Goal: Task Accomplishment & Management: Manage account settings

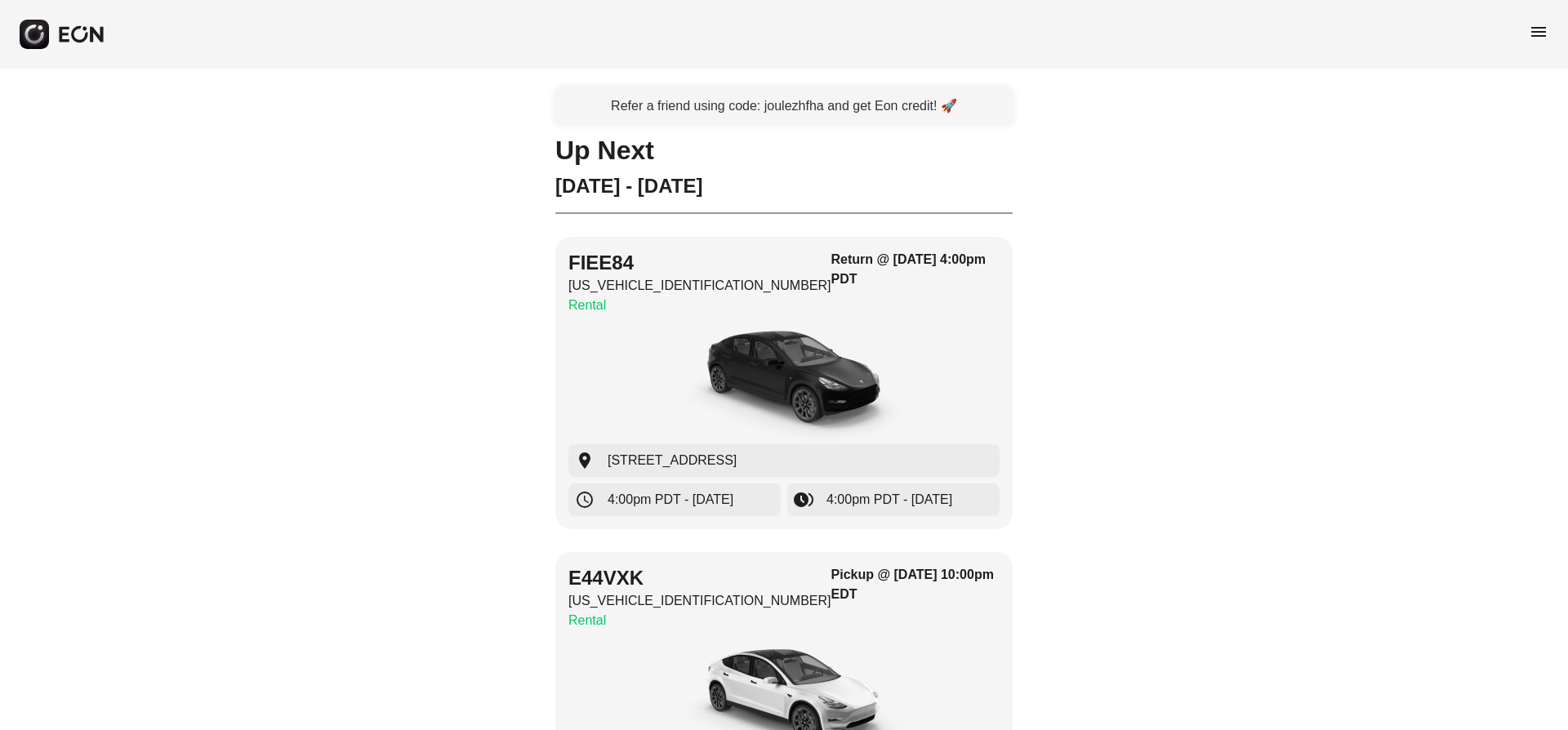
click at [1532, 38] on span "menu" at bounding box center [1539, 32] width 20 height 20
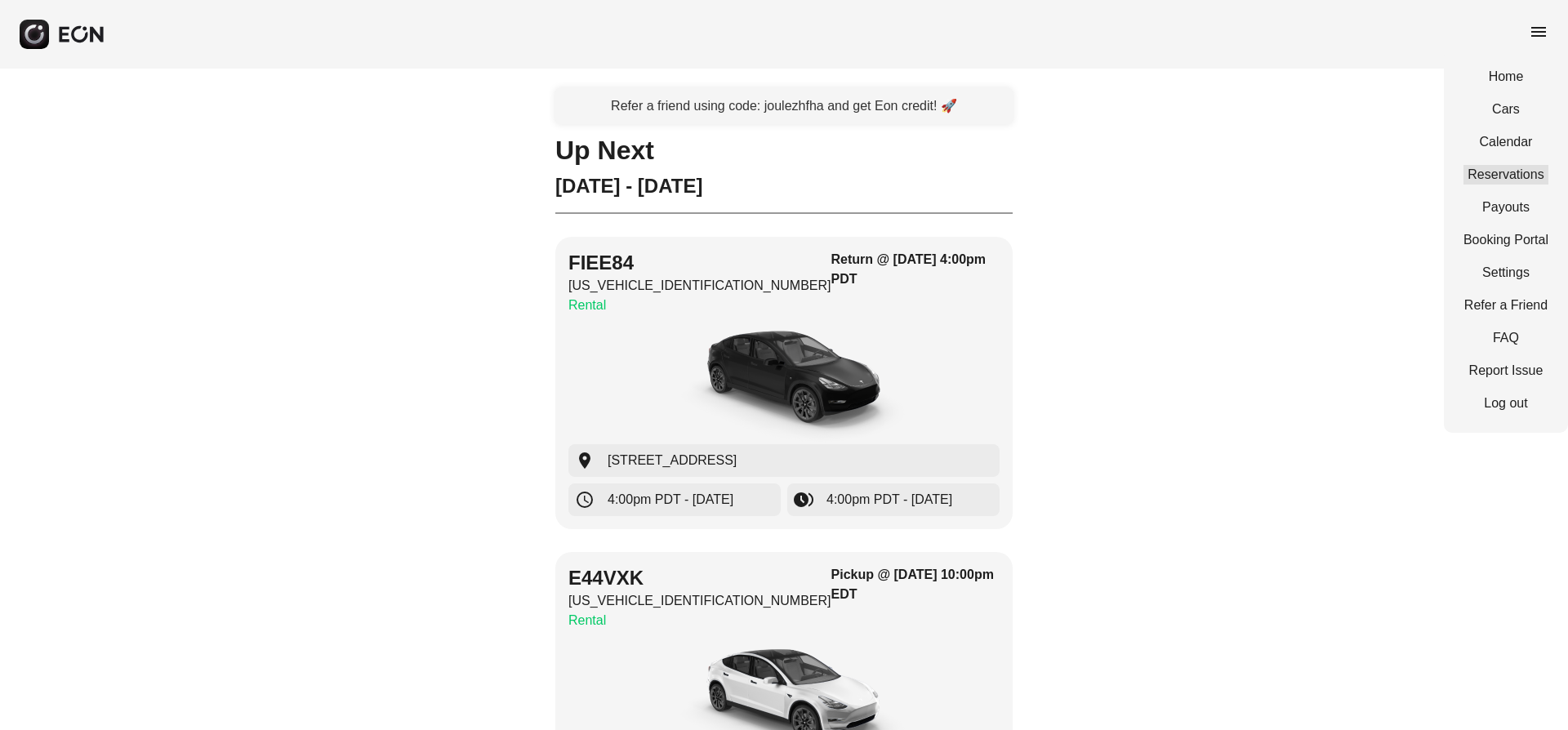
click at [1509, 172] on link "Reservations" at bounding box center [1505, 175] width 85 height 20
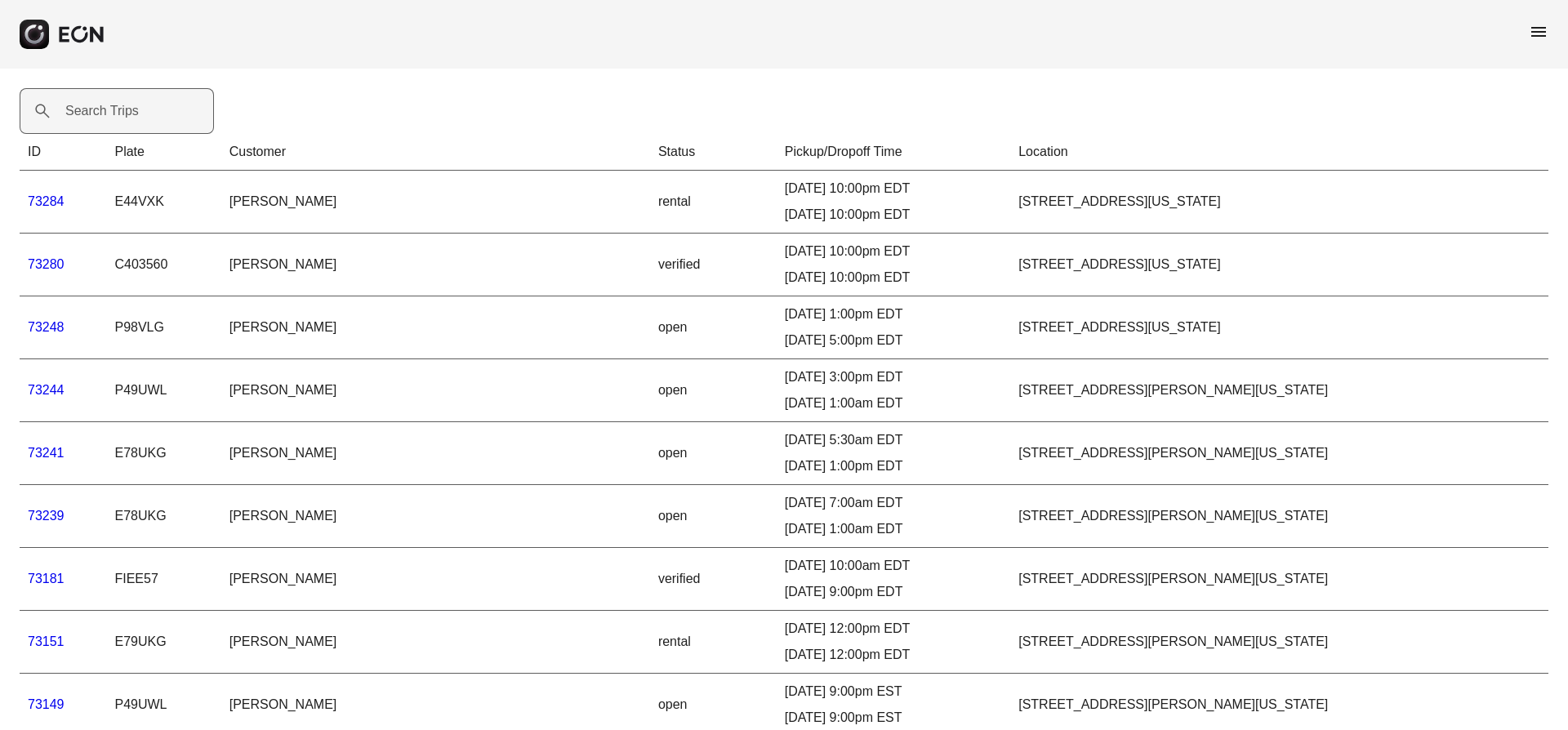
click at [90, 112] on label "Search Trips" at bounding box center [102, 111] width 73 height 20
click at [90, 112] on Trips "Search Trips" at bounding box center [116, 111] width 194 height 46
paste Trips "*****"
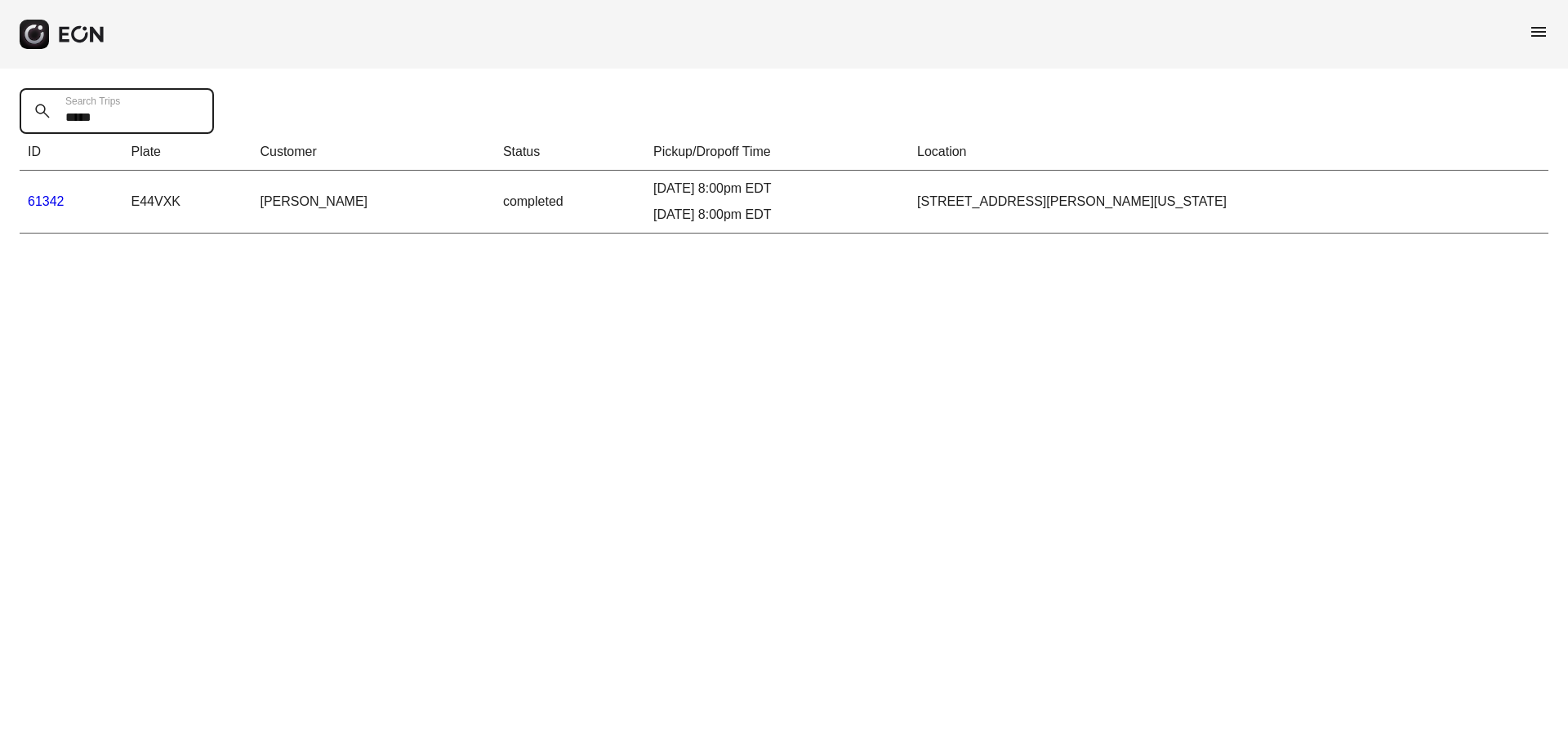
type Trips "*****"
click at [50, 199] on link "61342" at bounding box center [46, 201] width 37 height 14
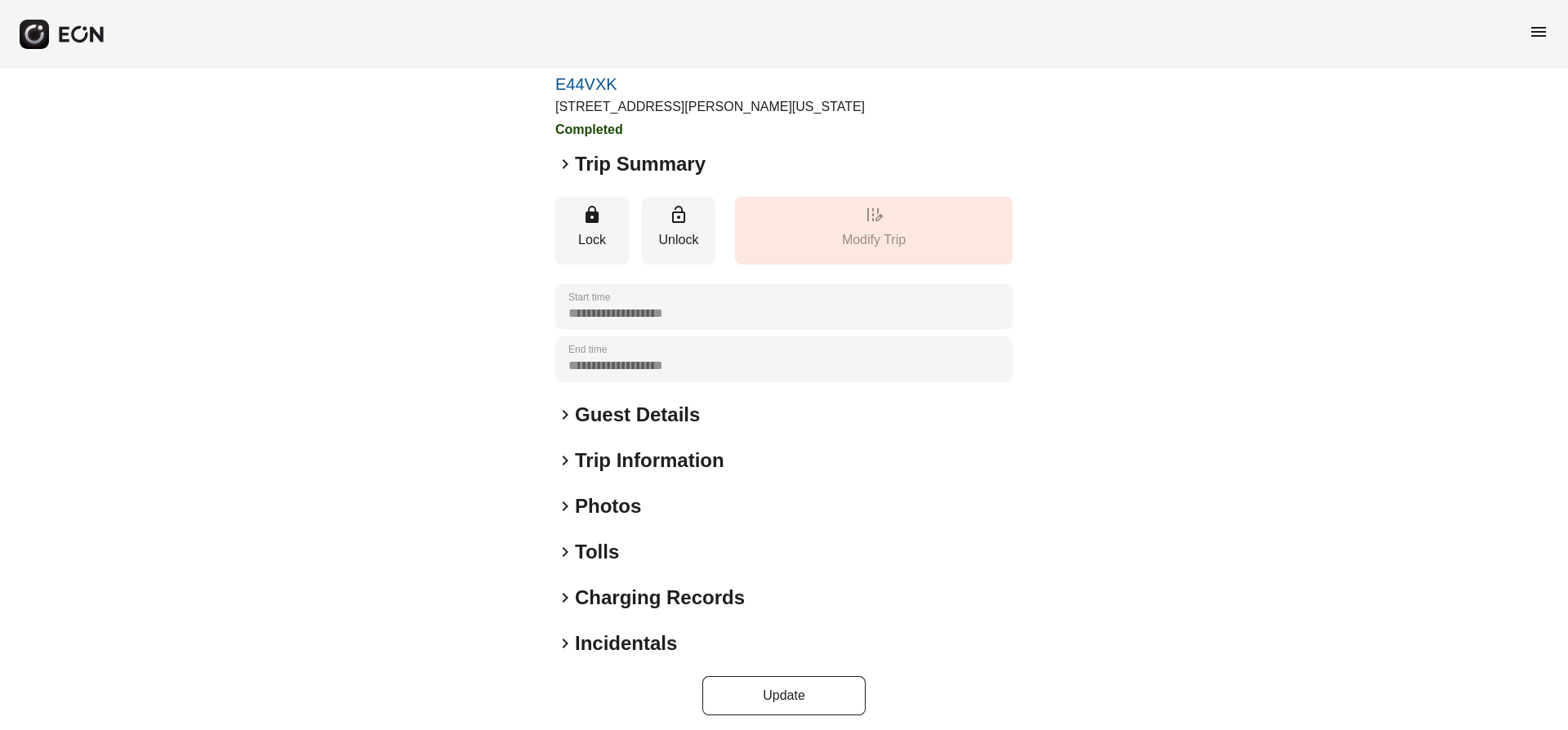
scroll to position [85, 0]
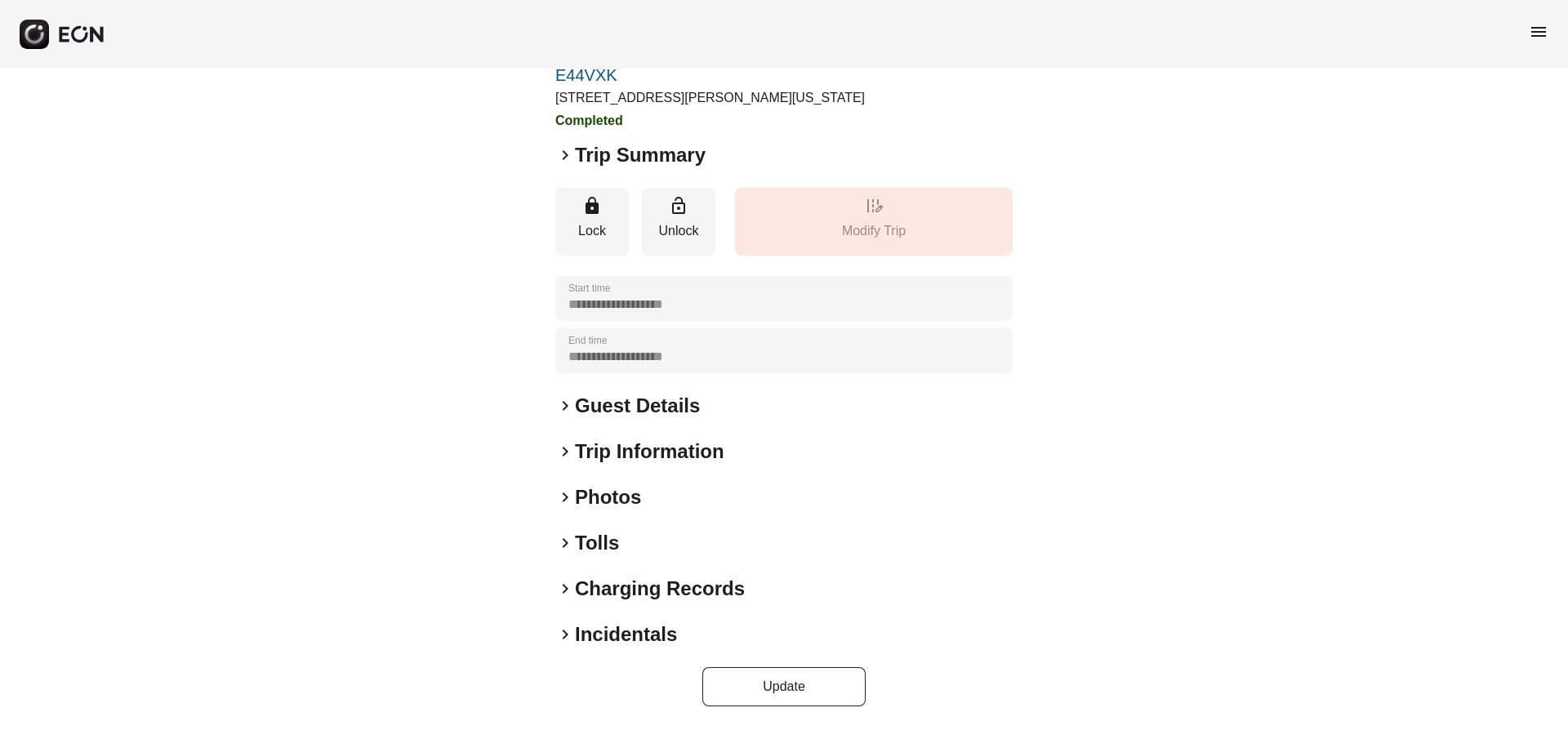
click at [566, 541] on span "keyboard_arrow_right" at bounding box center [565, 543] width 20 height 20
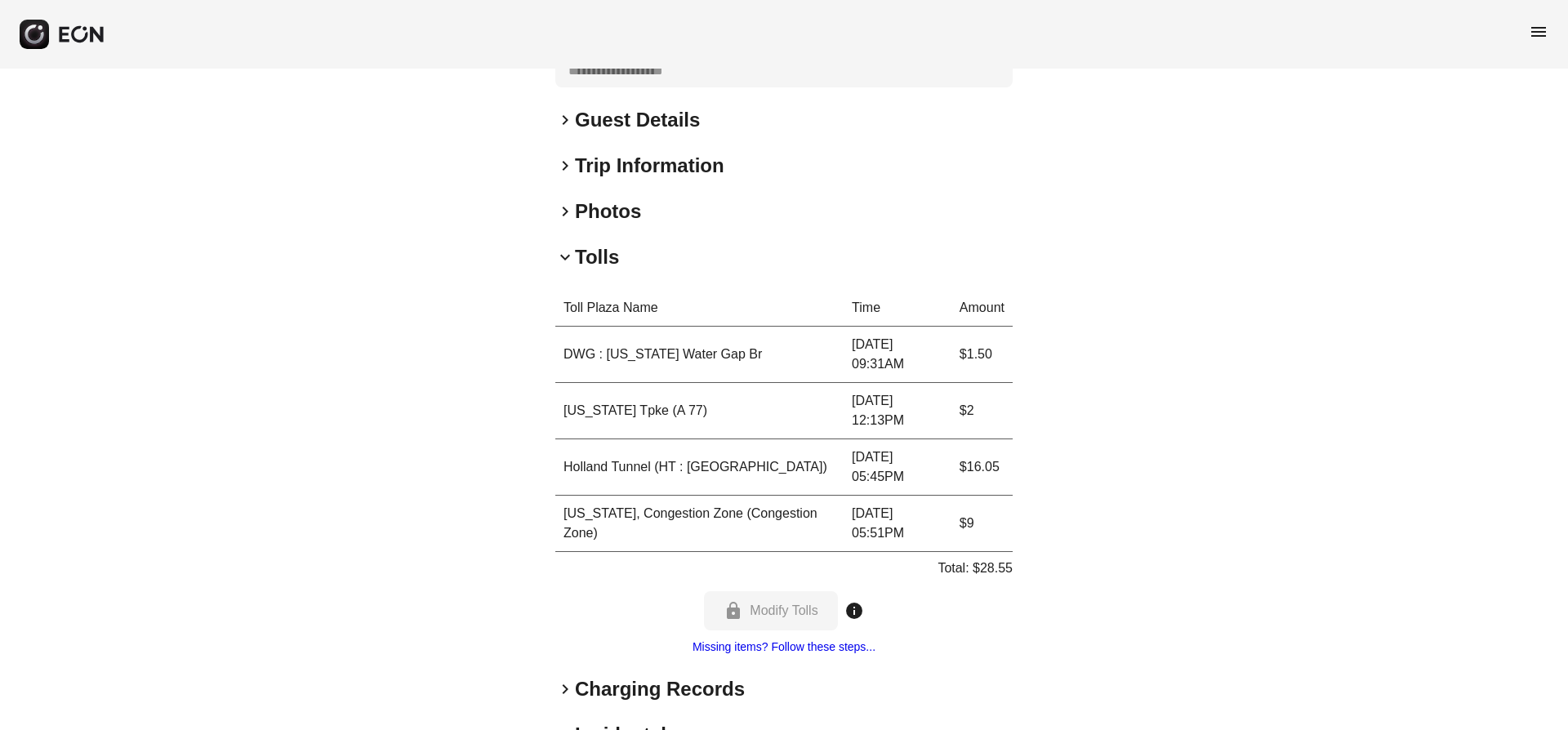
scroll to position [472, 0]
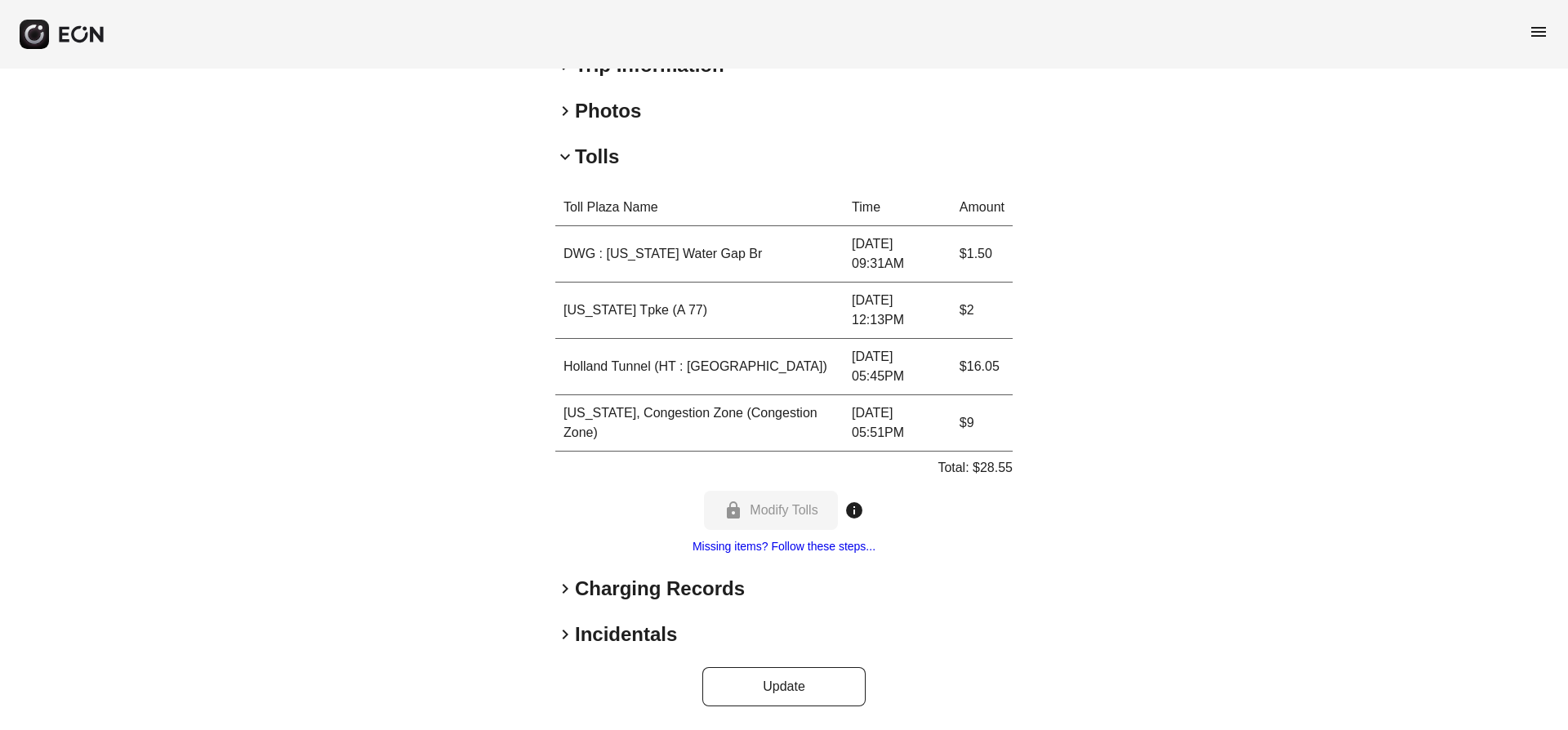
click at [929, 313] on td "[DATE] 12:13PM" at bounding box center [898, 310] width 108 height 56
click at [976, 307] on td "$2" at bounding box center [982, 310] width 62 height 56
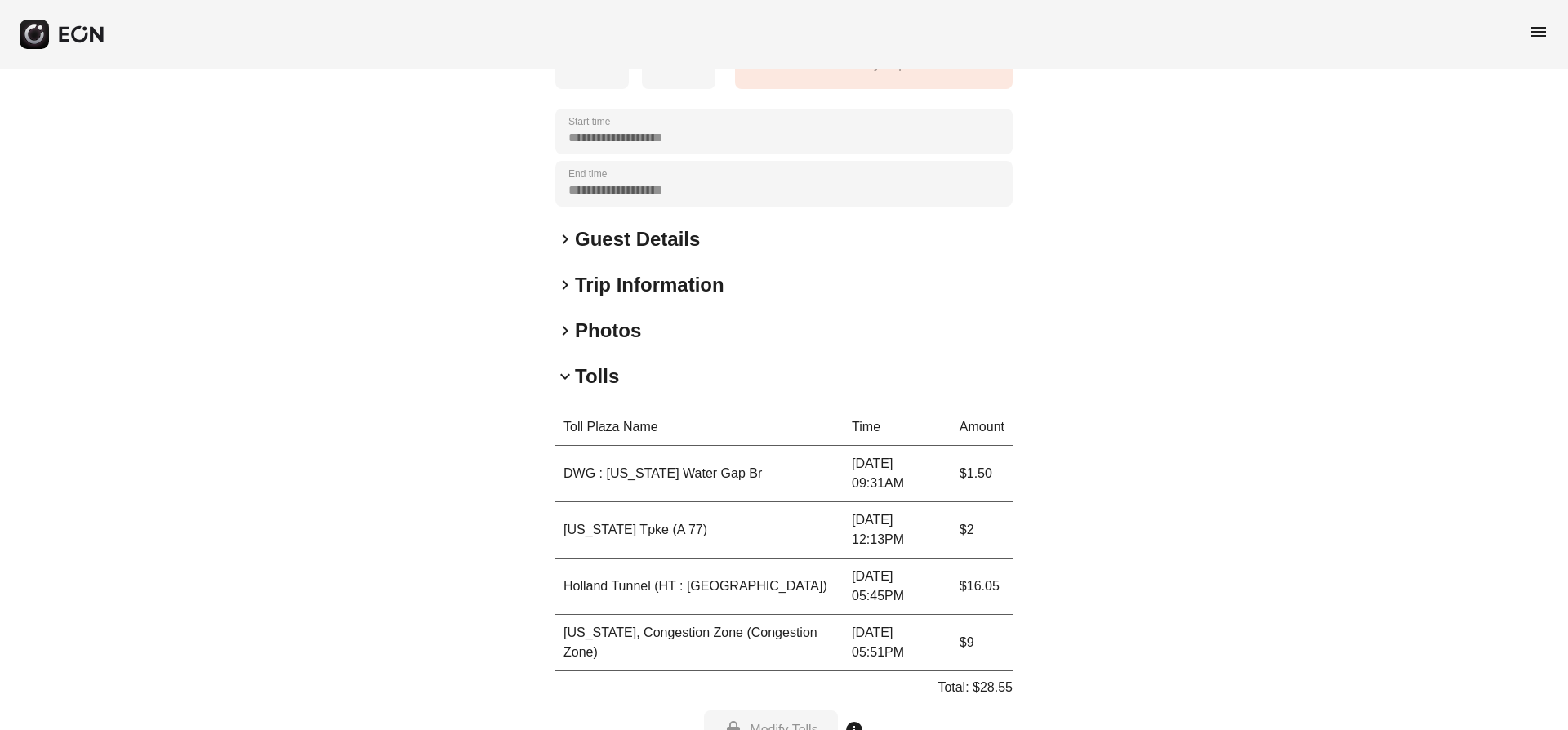
scroll to position [235, 0]
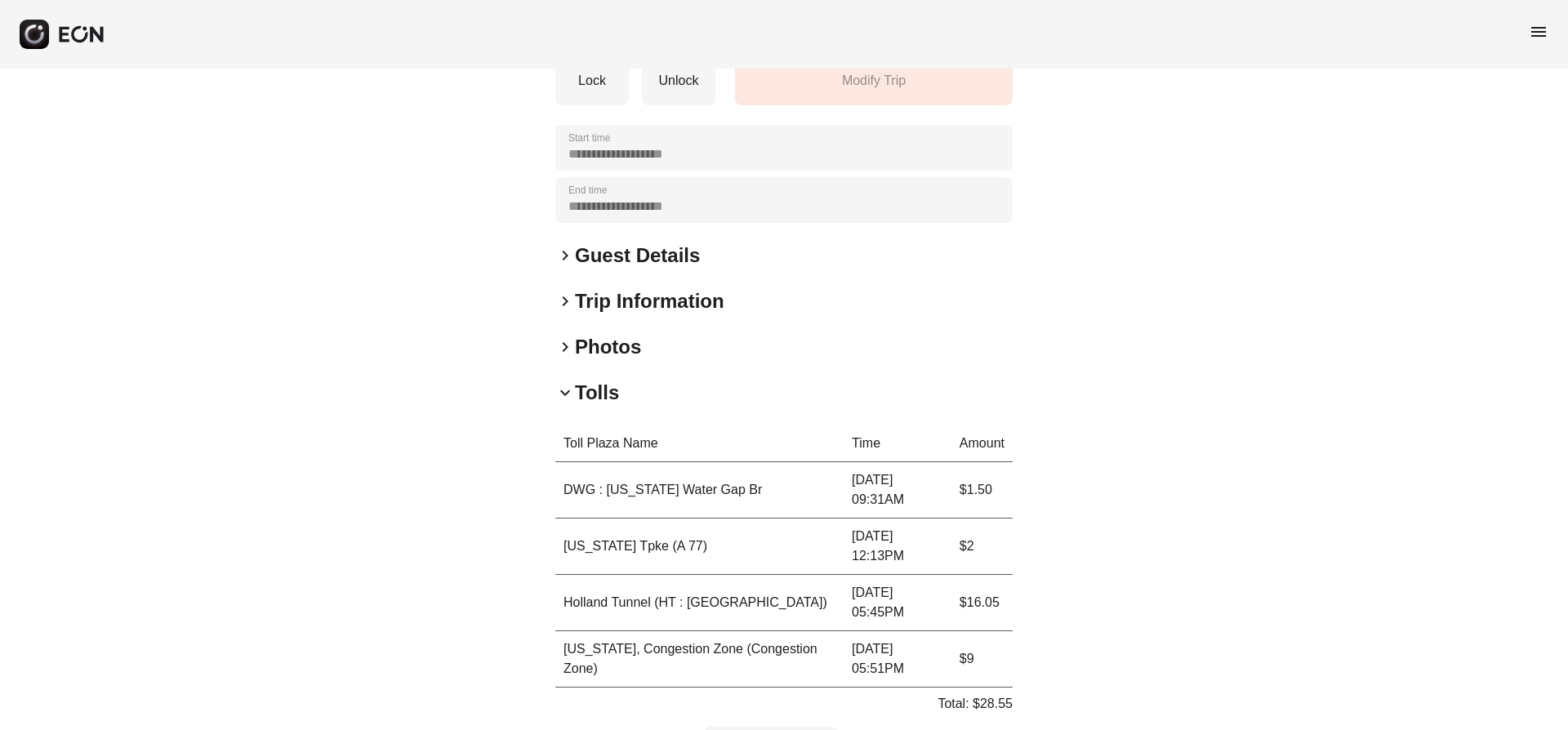
click at [585, 344] on h2 "Photos" at bounding box center [608, 347] width 66 height 26
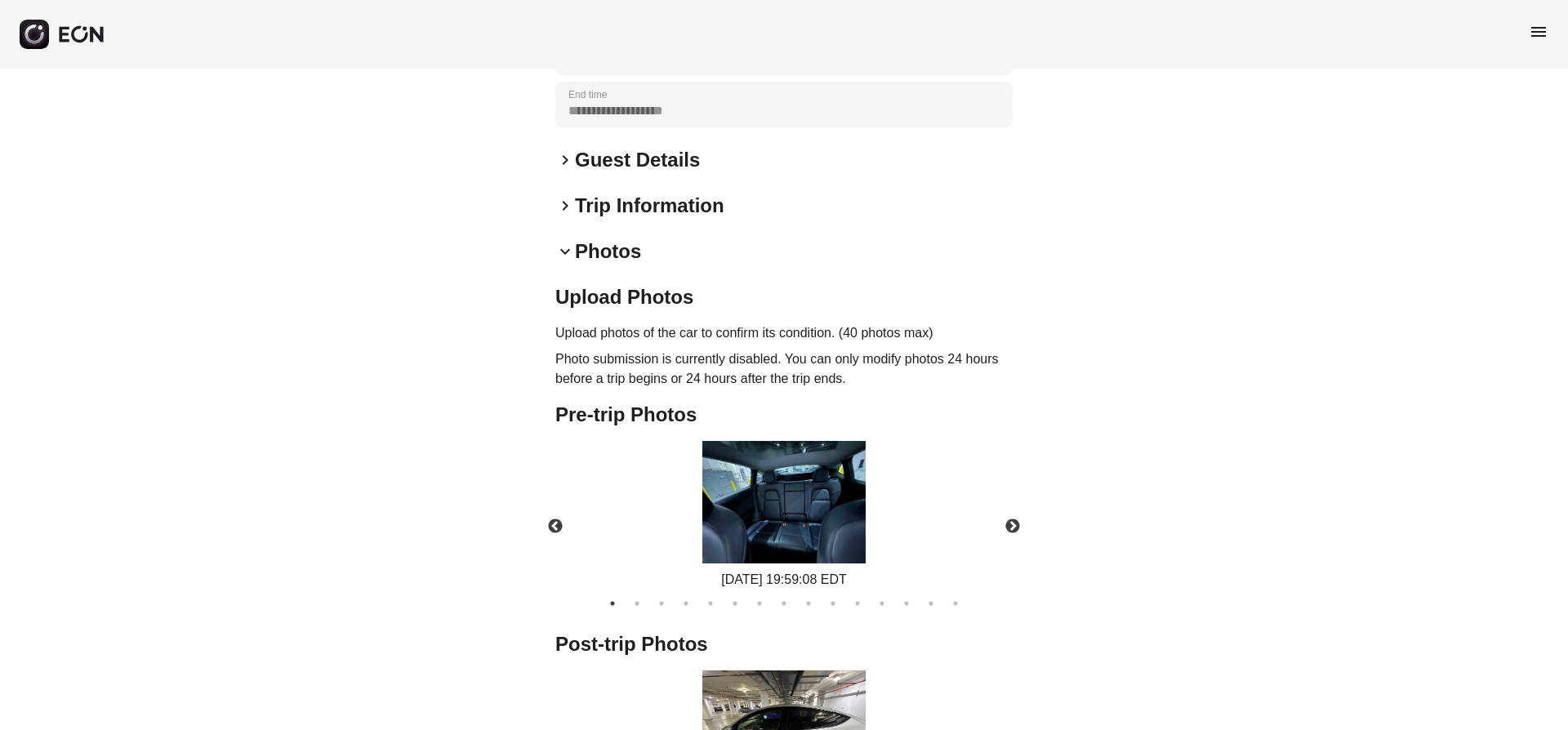
scroll to position [333, 0]
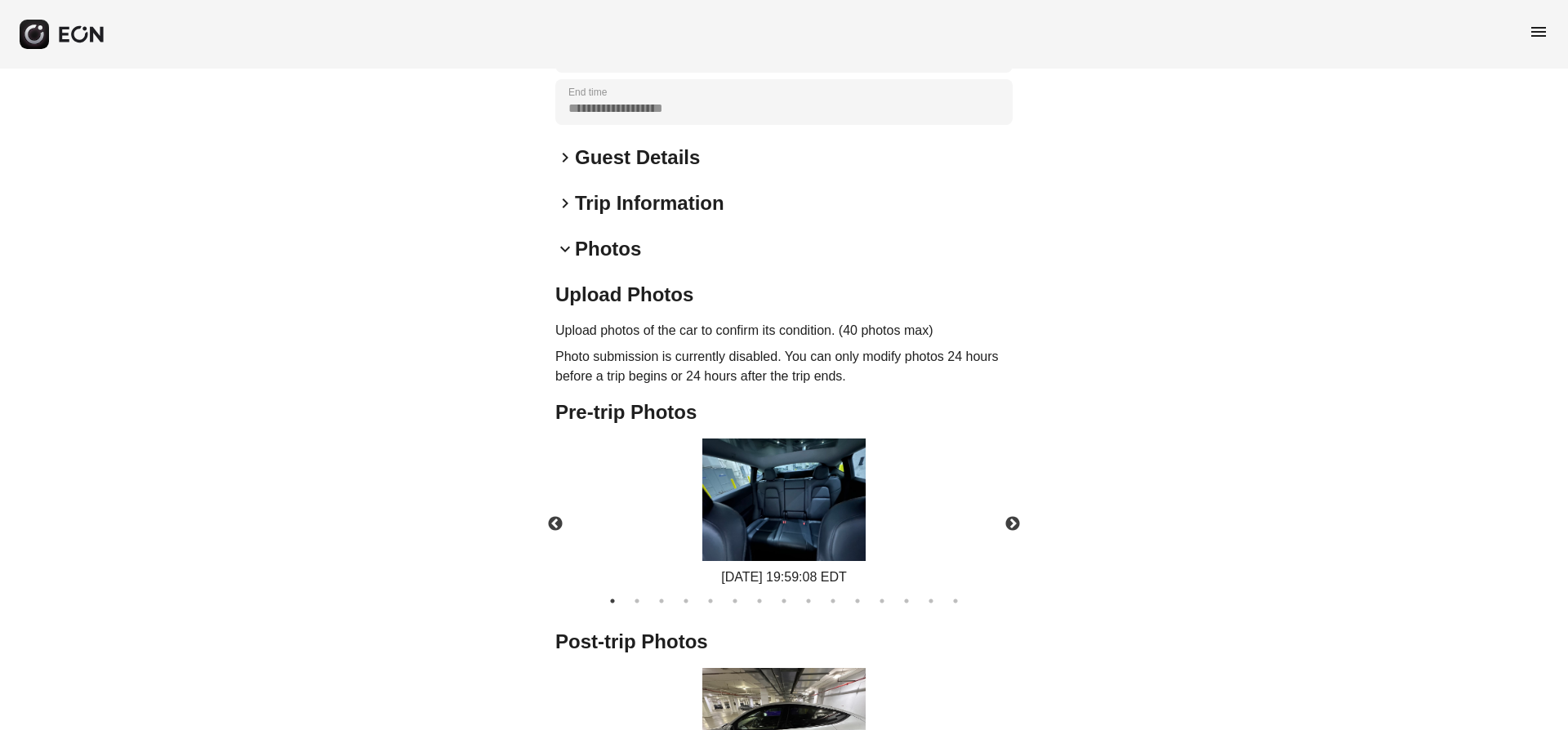
click at [563, 204] on span "keyboard_arrow_right" at bounding box center [565, 204] width 20 height 20
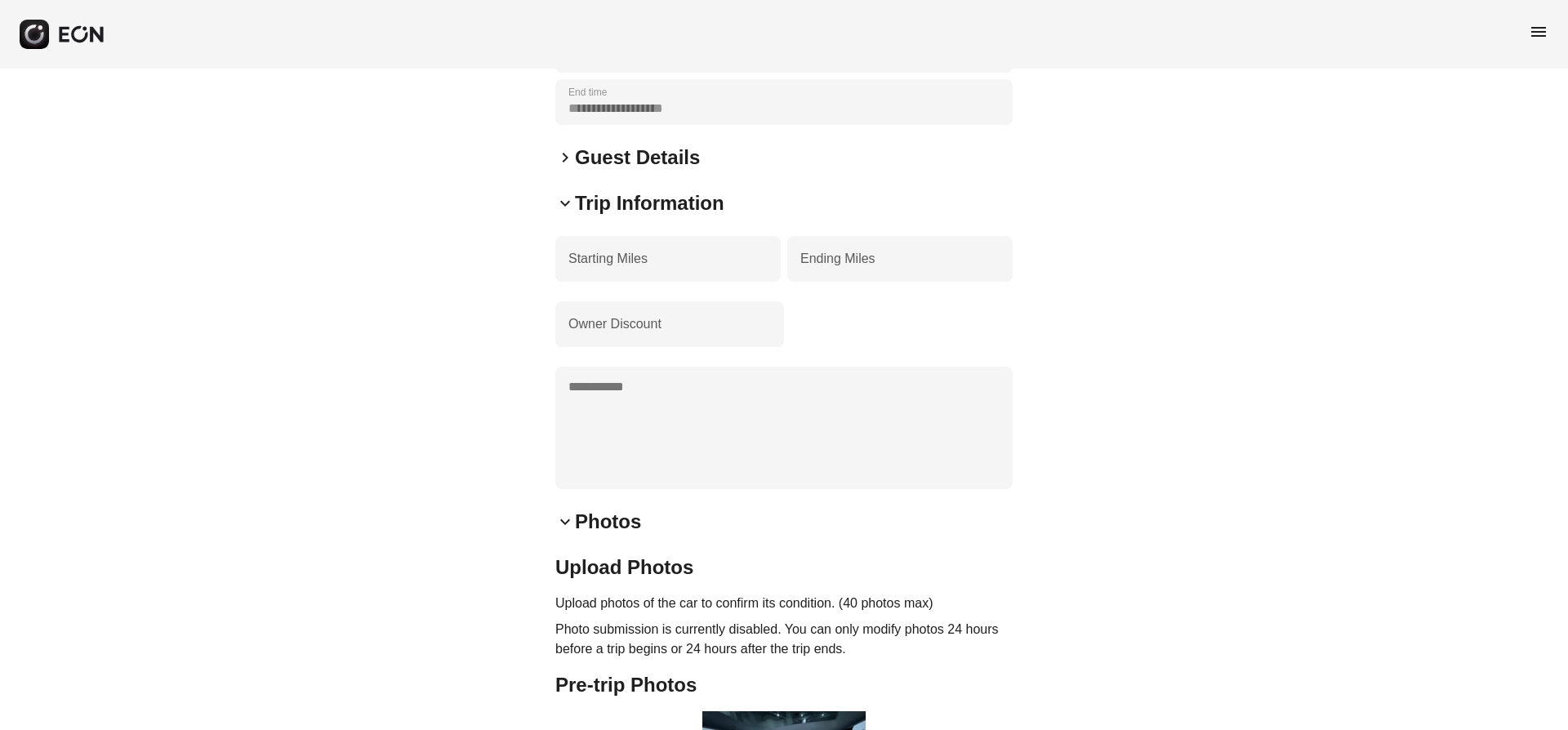
click at [563, 204] on span "keyboard_arrow_down" at bounding box center [565, 204] width 20 height 20
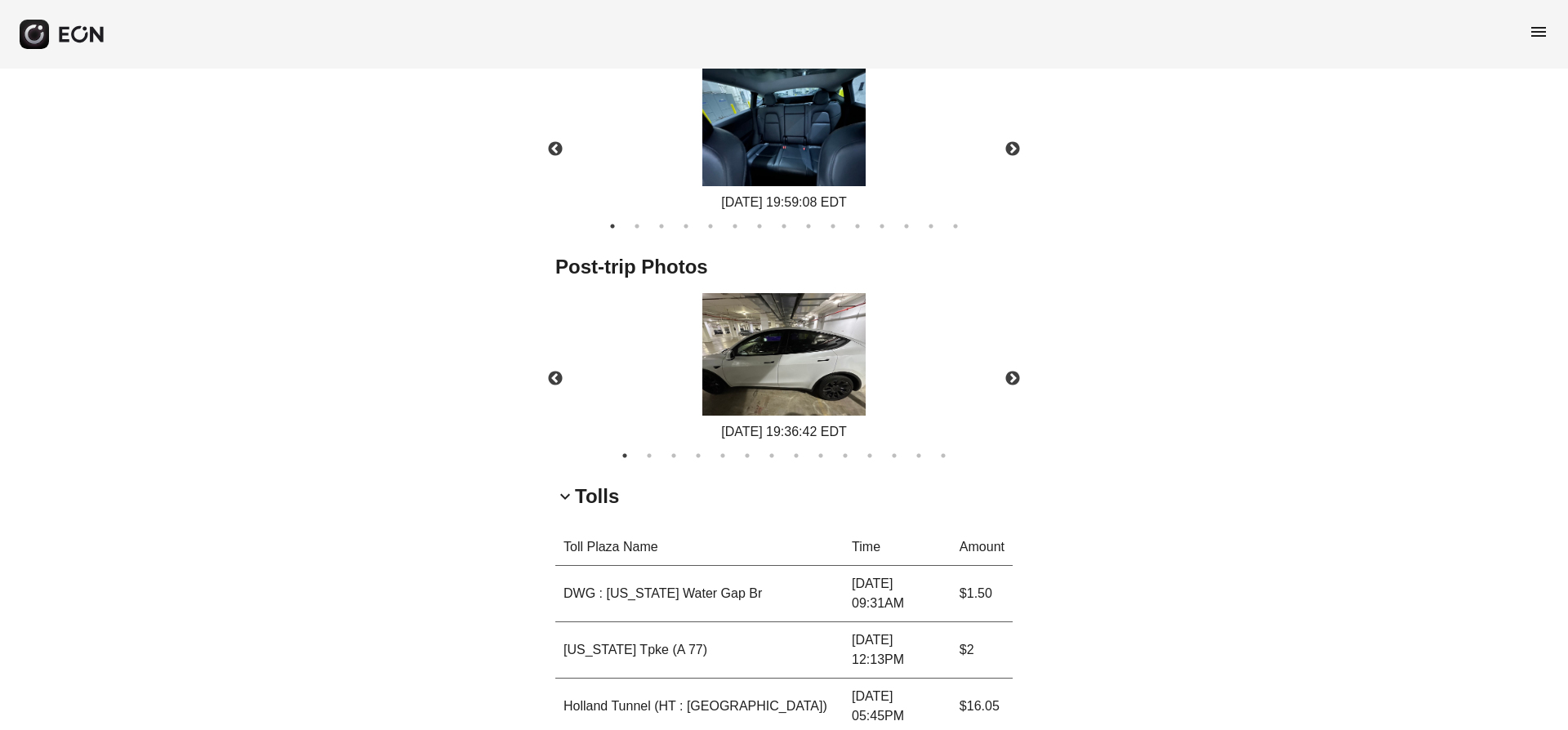
scroll to position [599, 0]
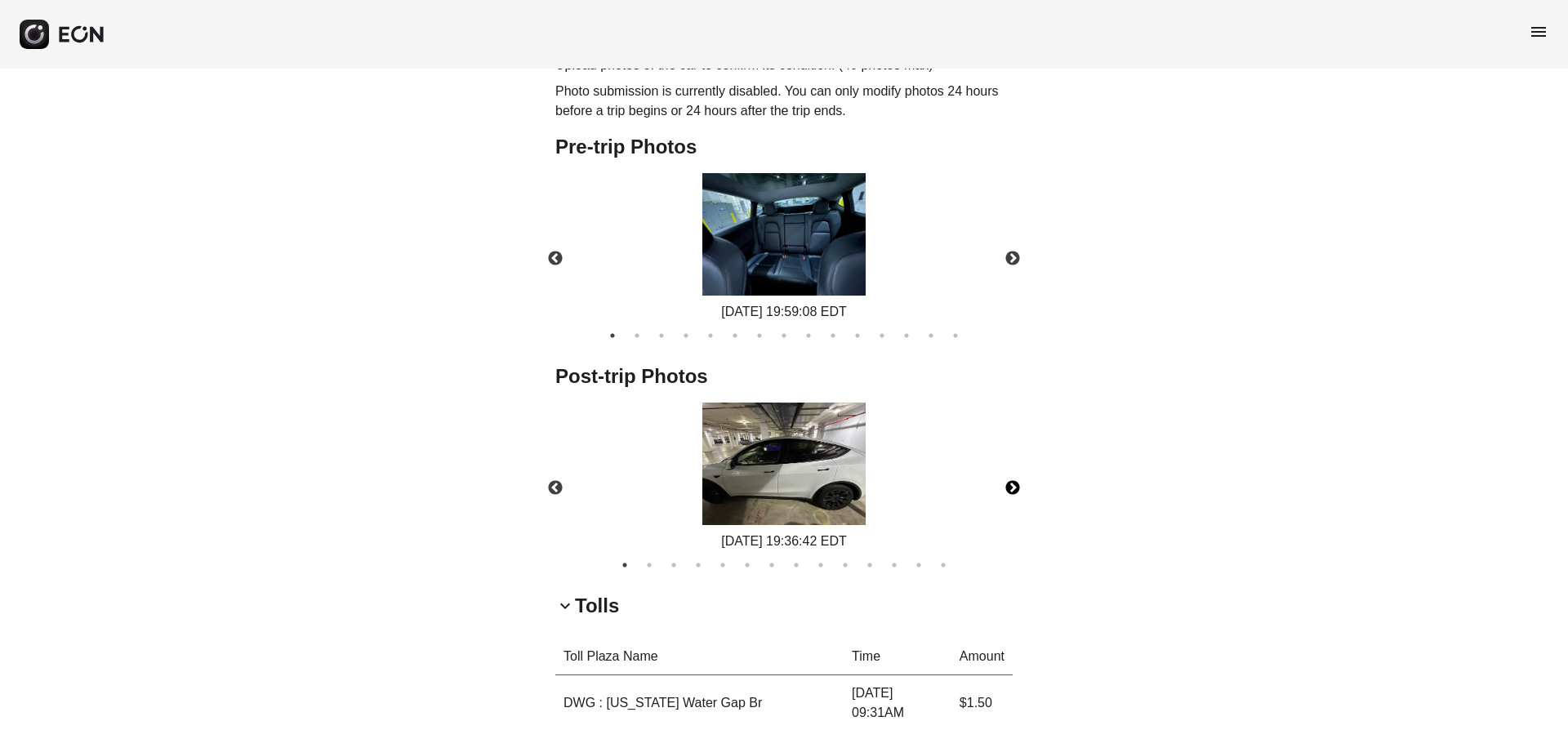
click at [1012, 487] on button "Next" at bounding box center [1013, 488] width 57 height 57
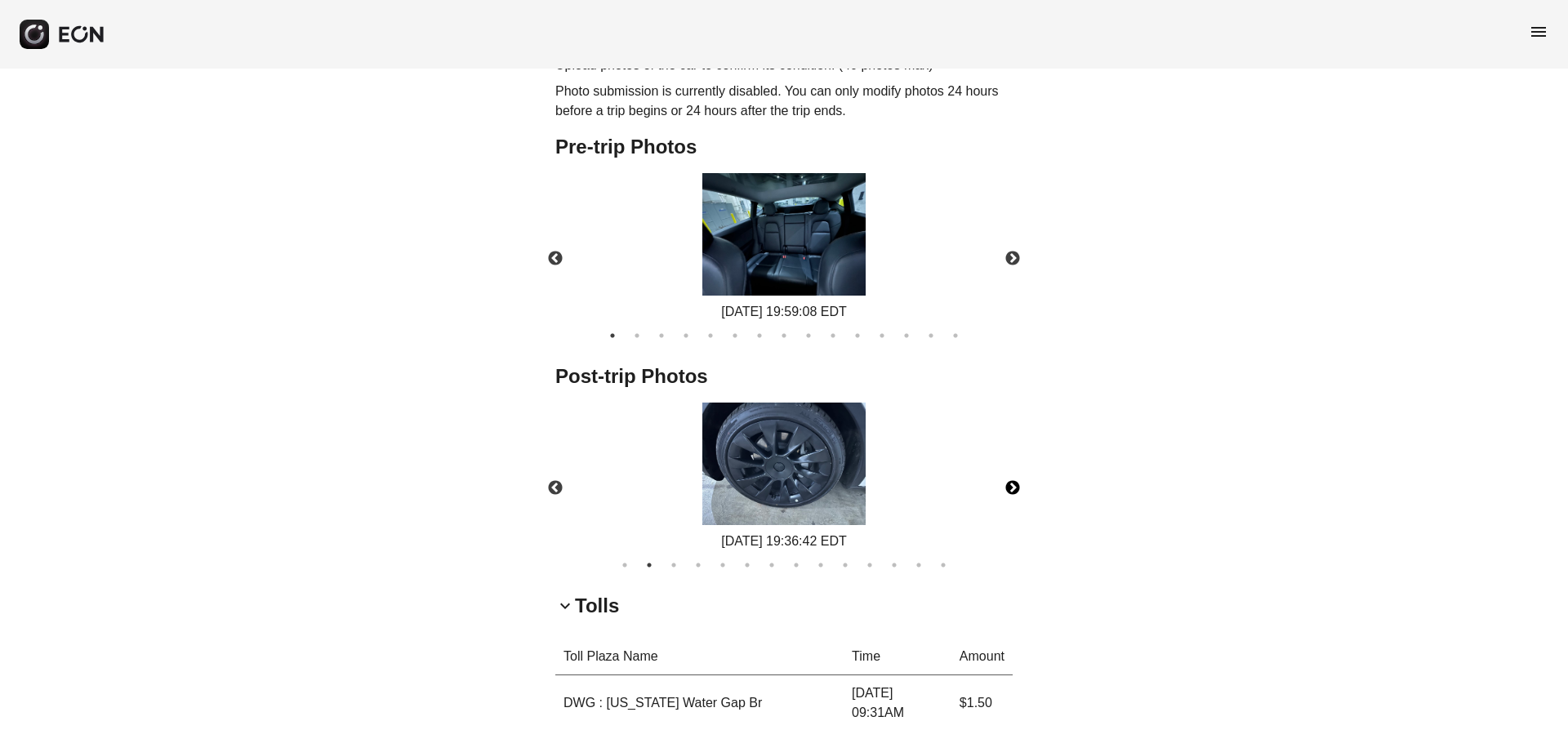
click at [1012, 487] on button "Next" at bounding box center [1013, 488] width 57 height 57
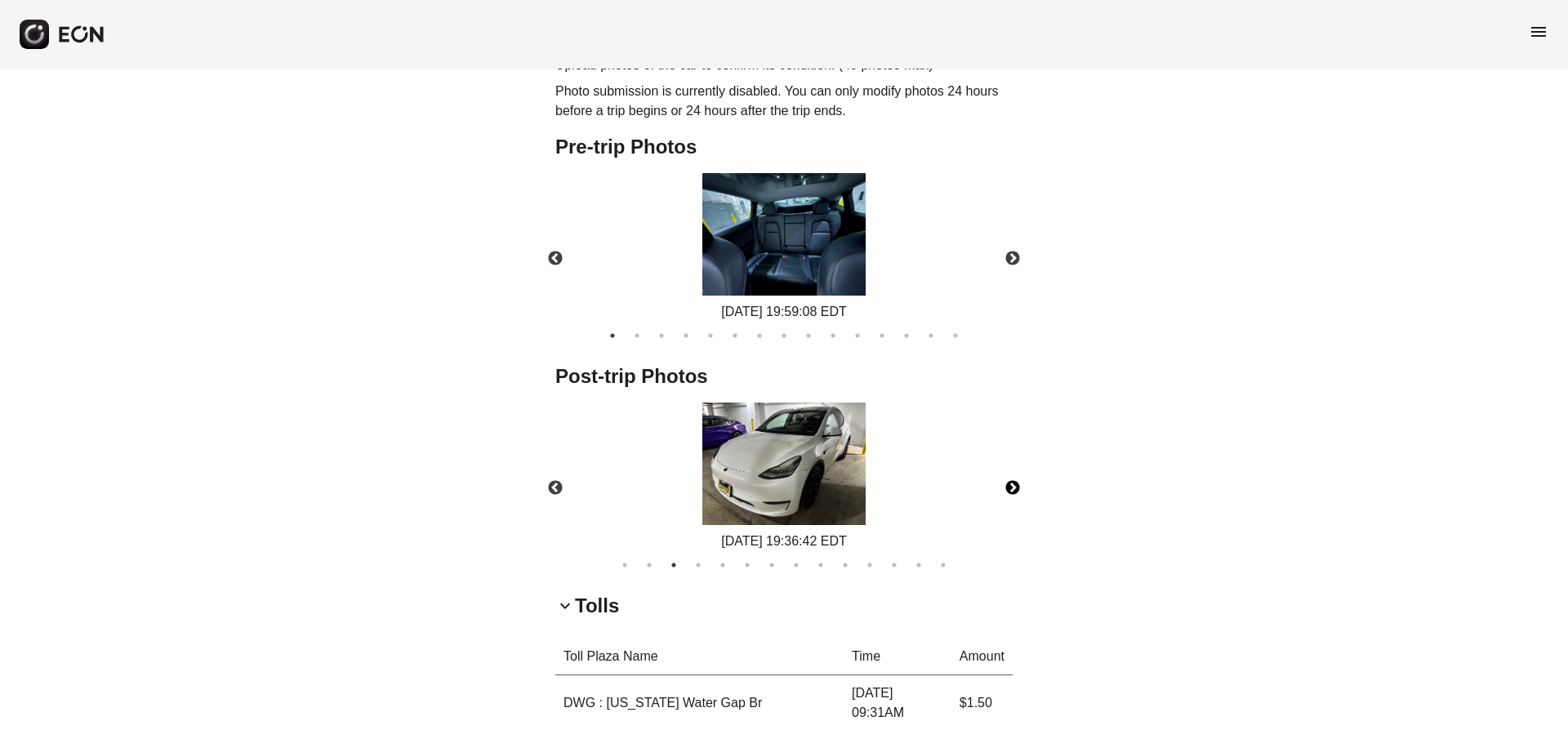
click at [1012, 487] on button "Next" at bounding box center [1013, 488] width 57 height 57
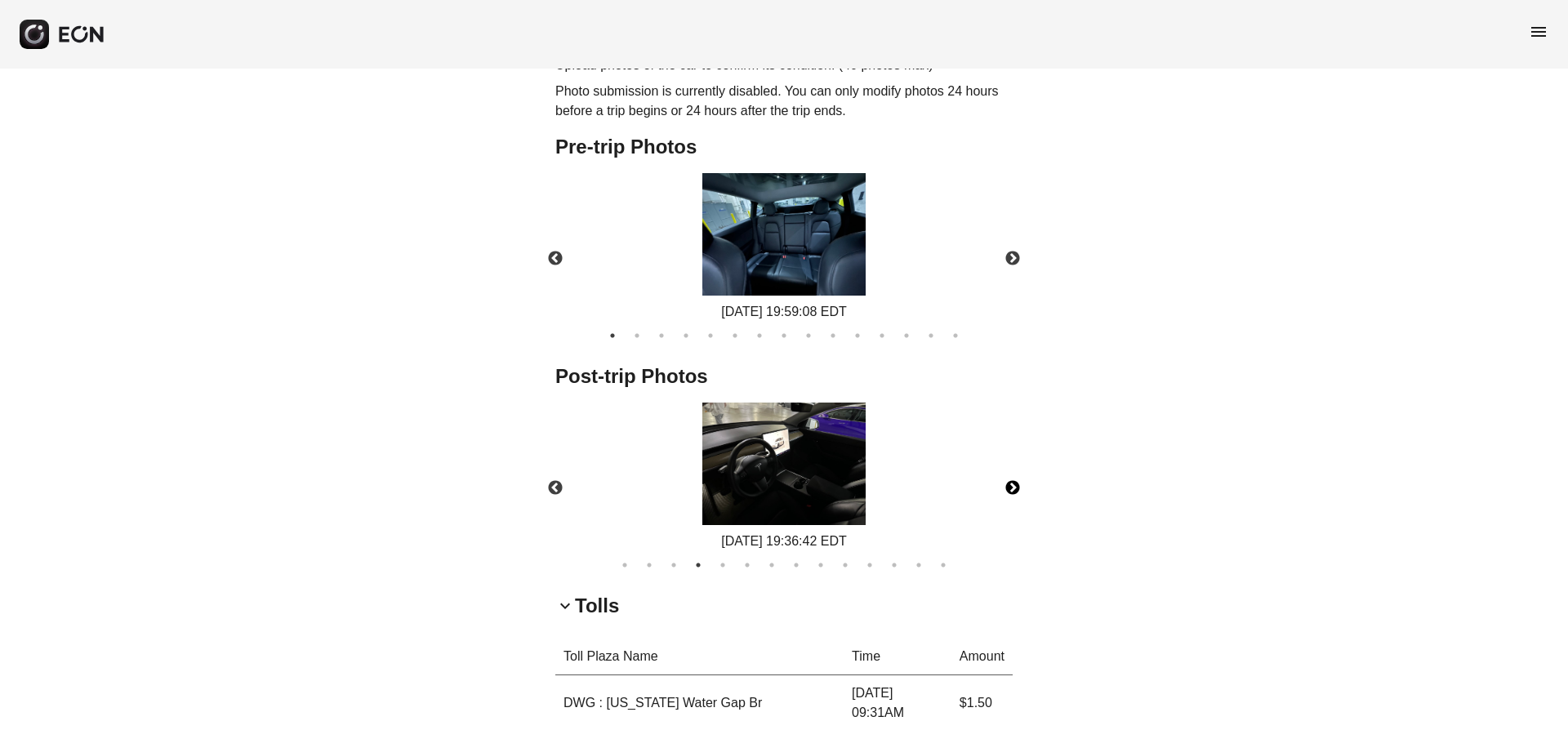
click at [1012, 487] on button "Next" at bounding box center [1013, 488] width 57 height 57
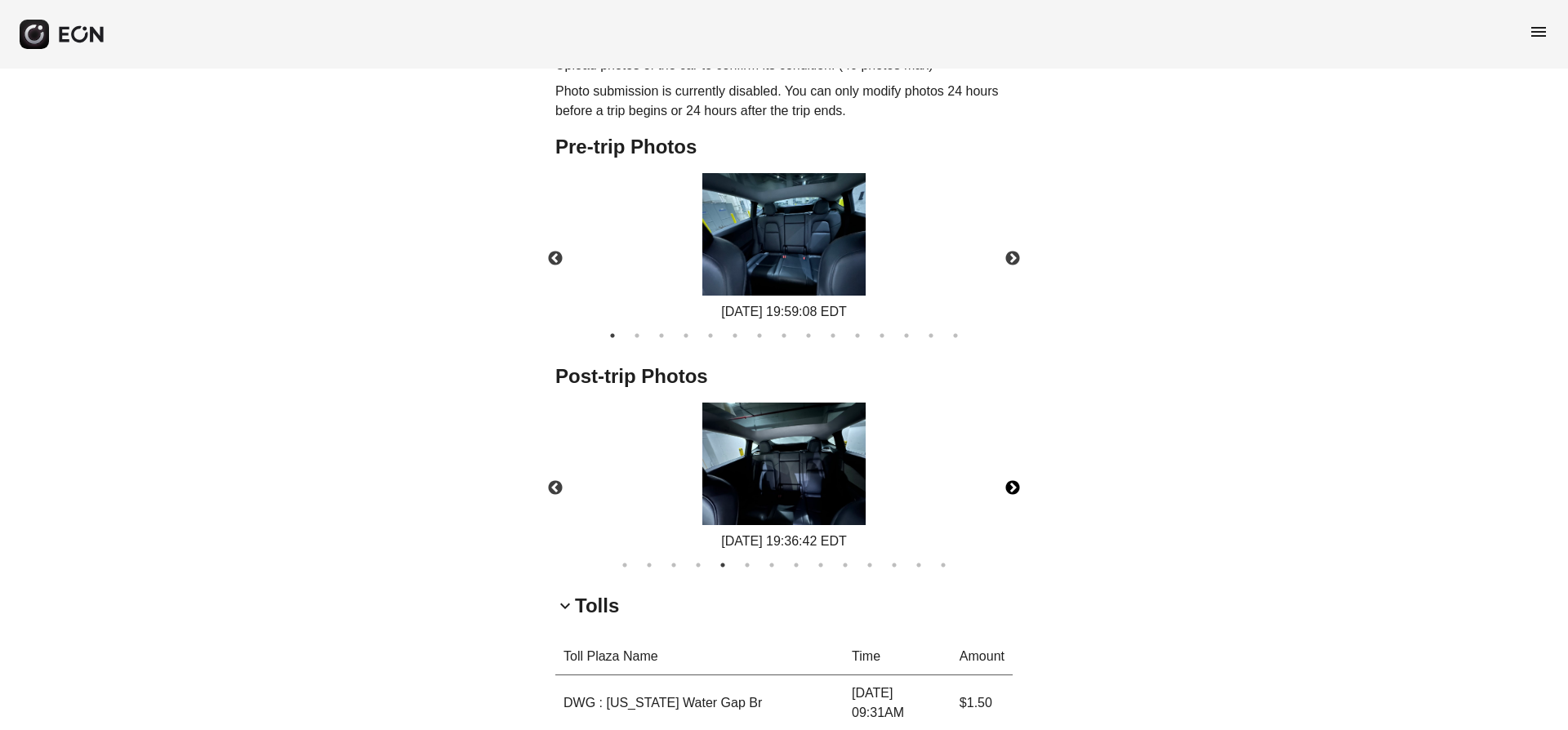
click at [1012, 487] on button "Next" at bounding box center [1013, 488] width 57 height 57
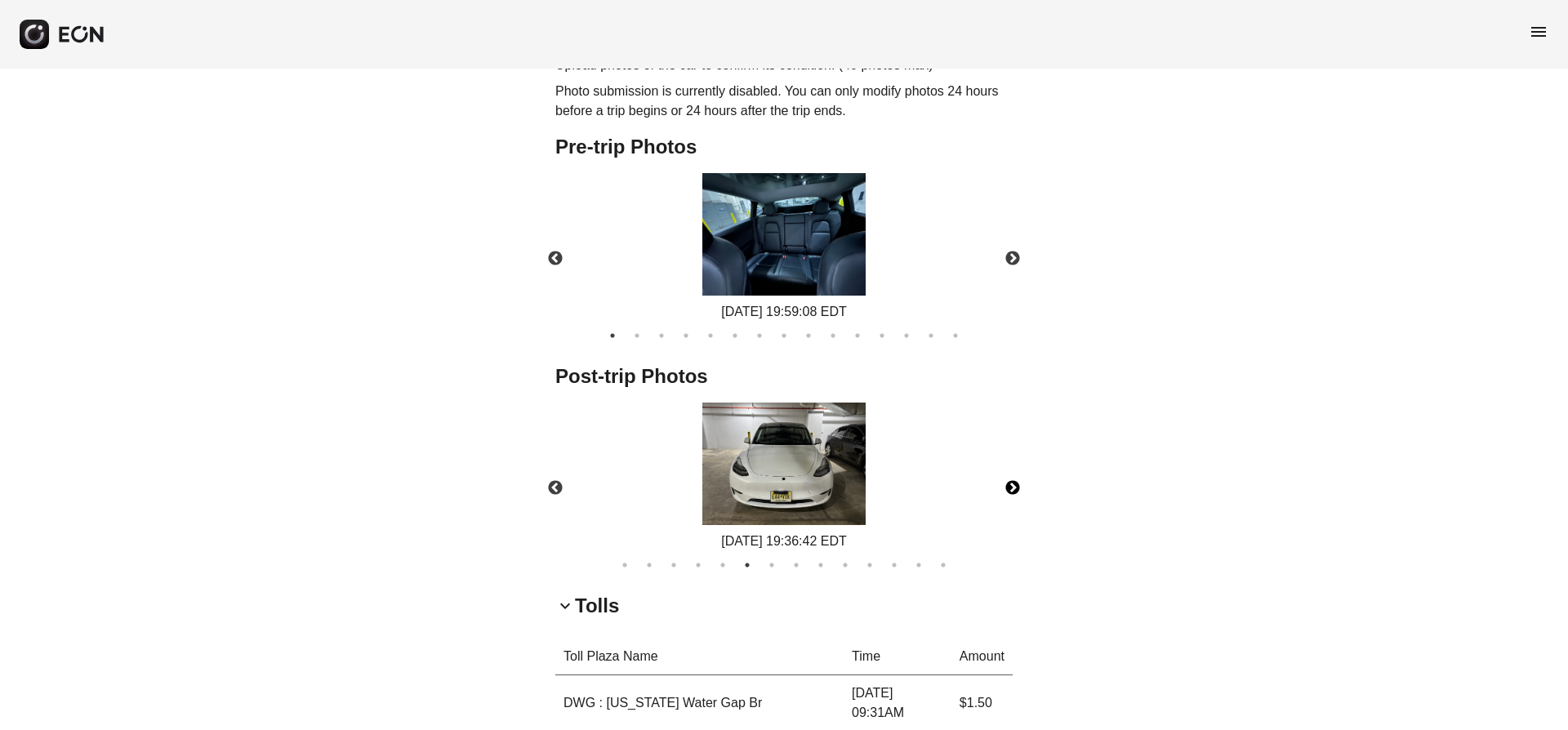
click at [1012, 487] on button "Next" at bounding box center [1013, 488] width 57 height 57
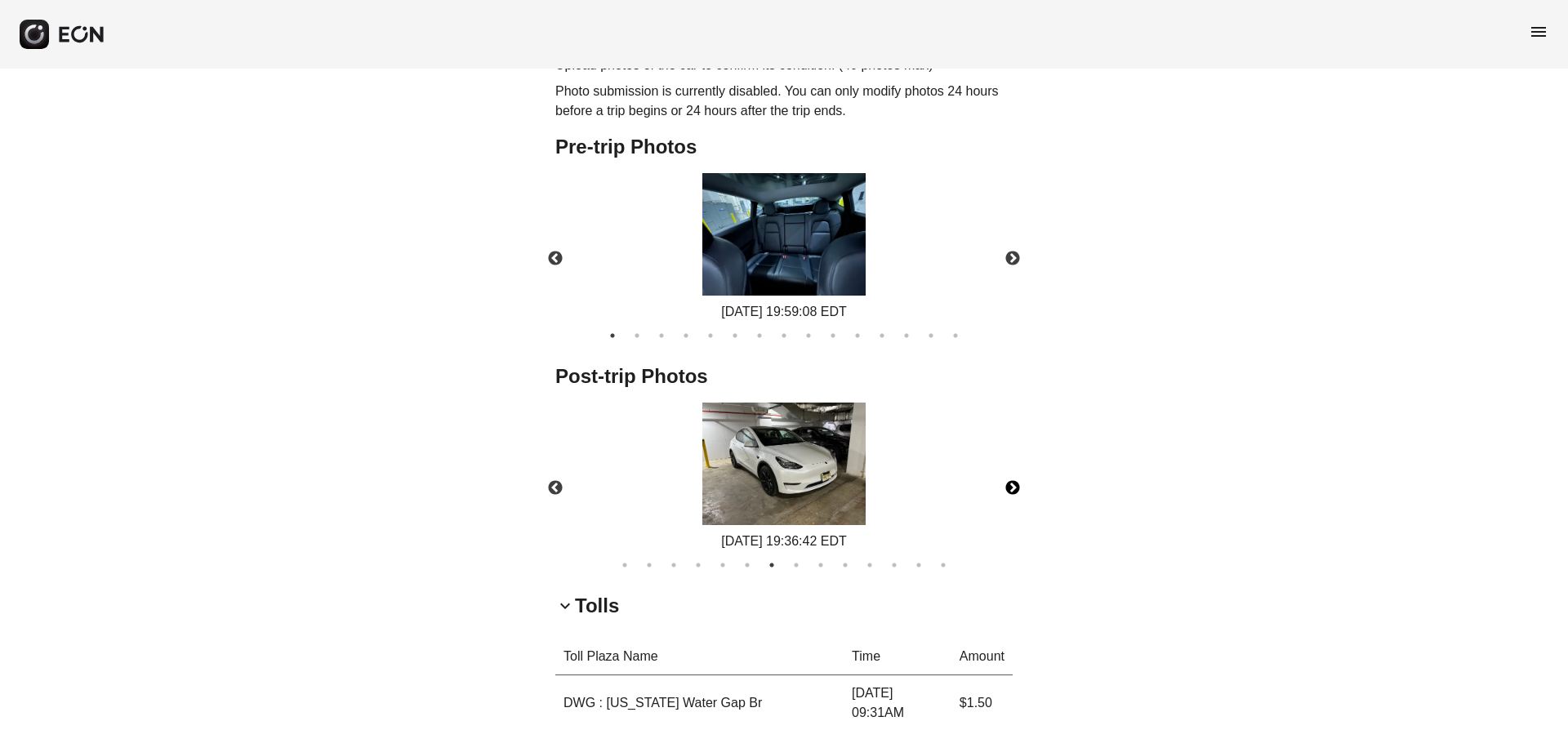
click at [1012, 487] on button "Next" at bounding box center [1013, 488] width 57 height 57
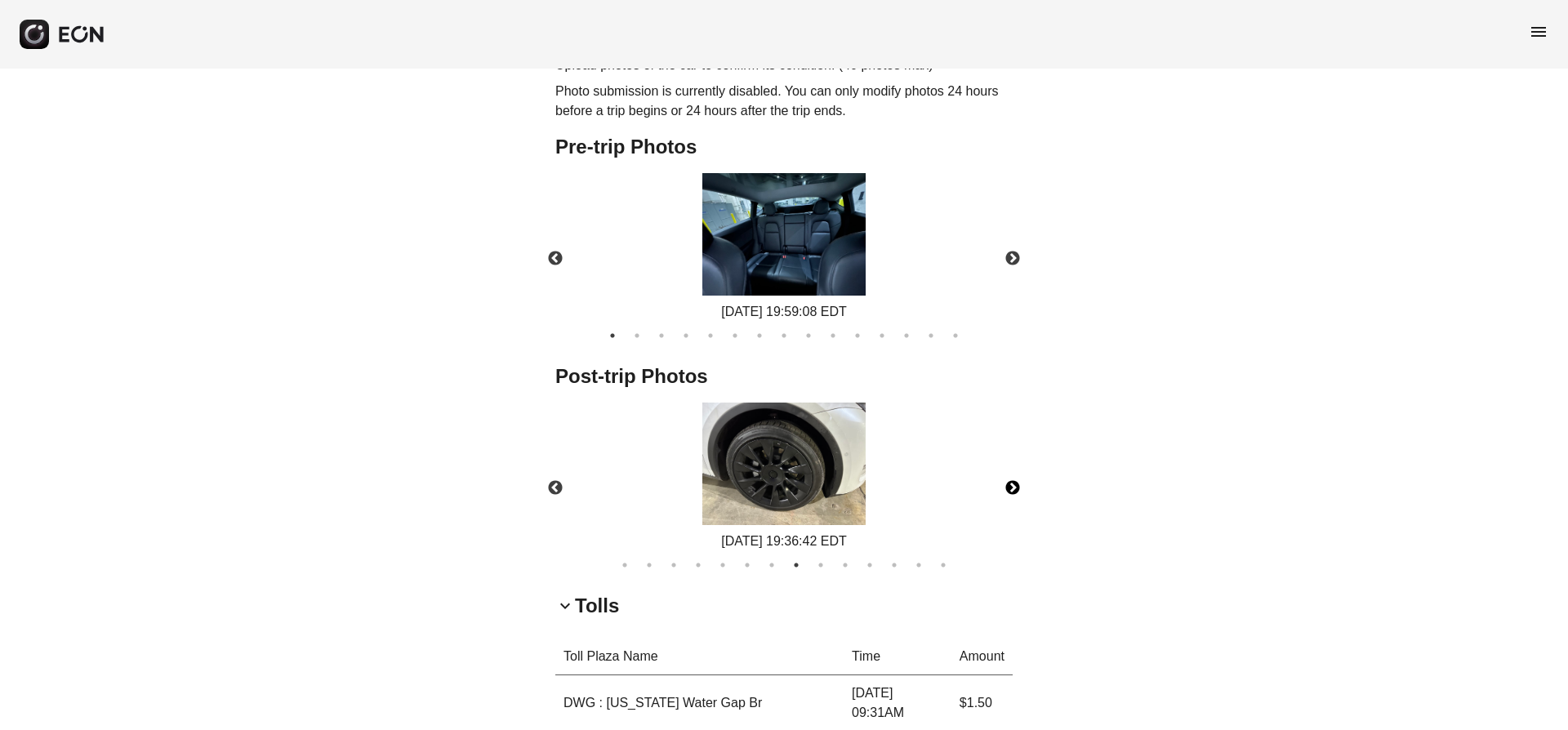
click at [1012, 487] on button "Next" at bounding box center [1013, 488] width 57 height 57
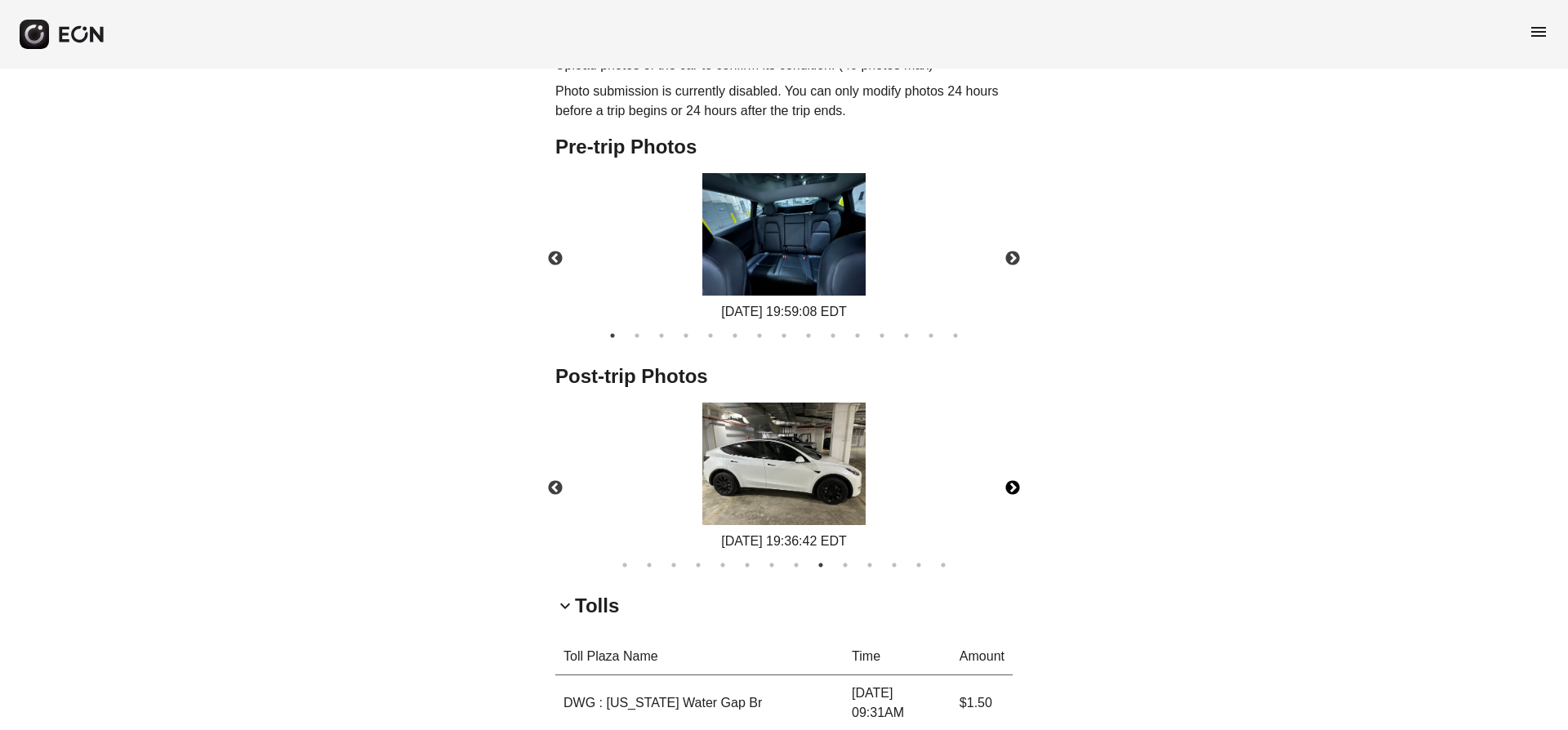
click at [1012, 487] on button "Next" at bounding box center [1013, 488] width 57 height 57
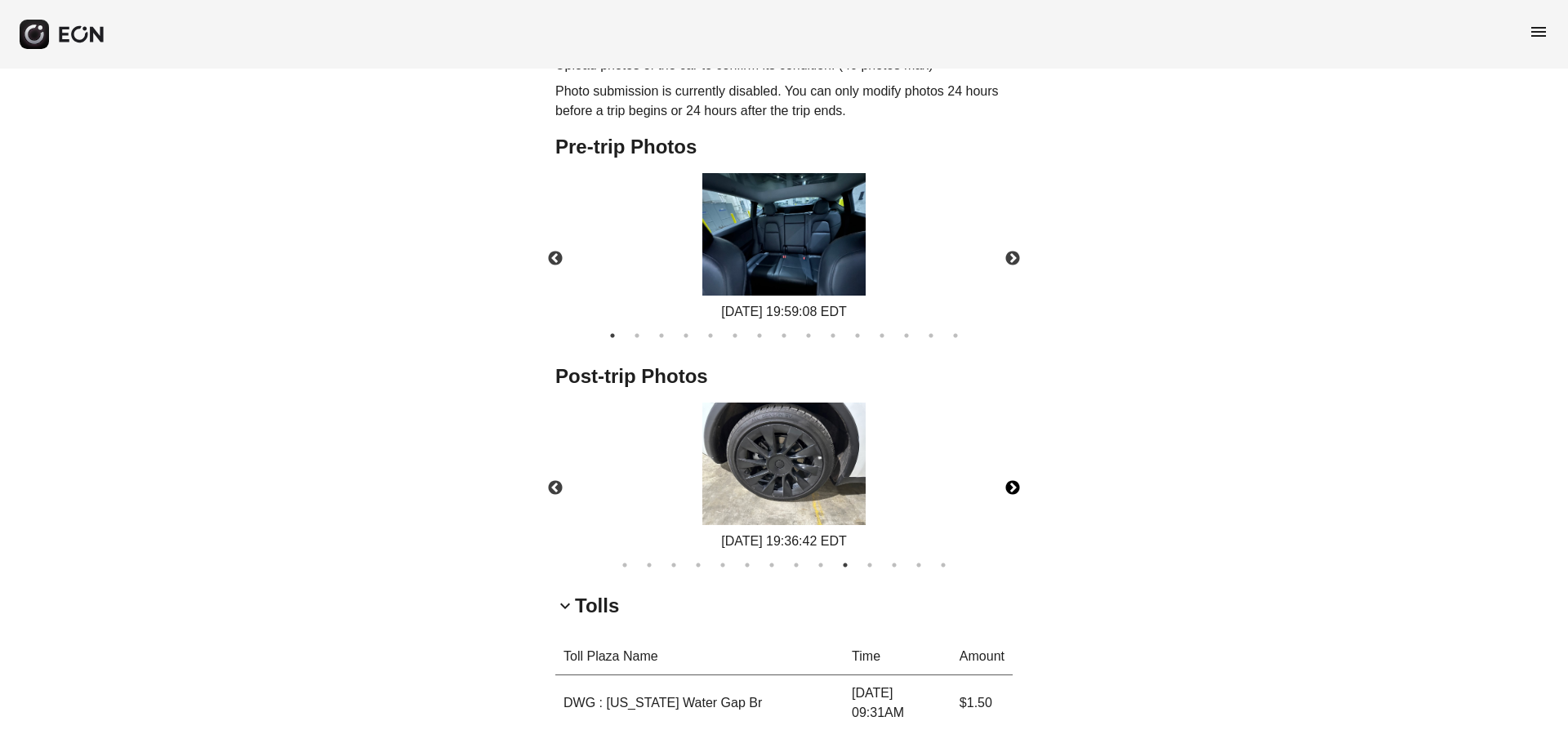
click at [1012, 487] on button "Next" at bounding box center [1013, 488] width 57 height 57
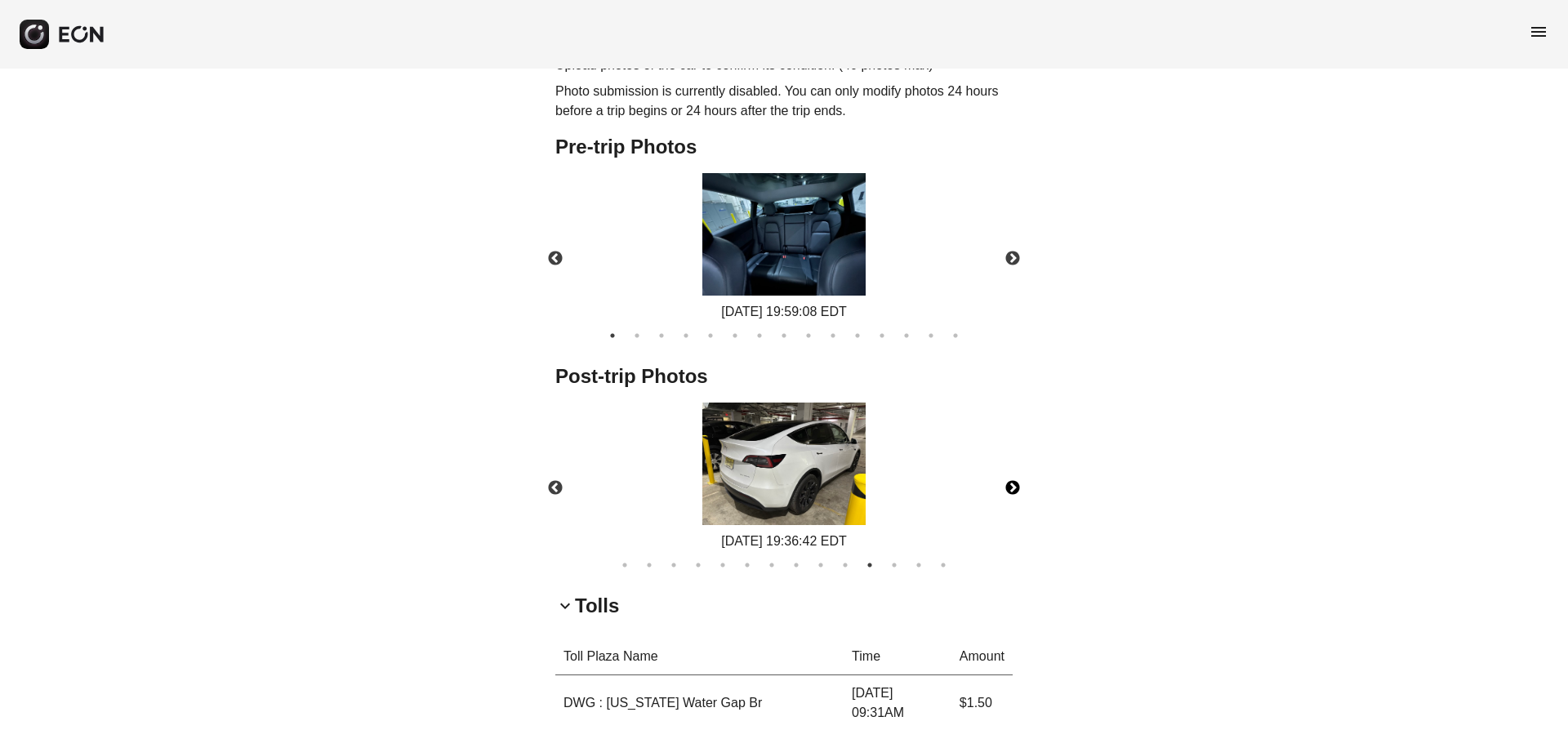
click at [1012, 487] on button "Next" at bounding box center [1013, 488] width 57 height 57
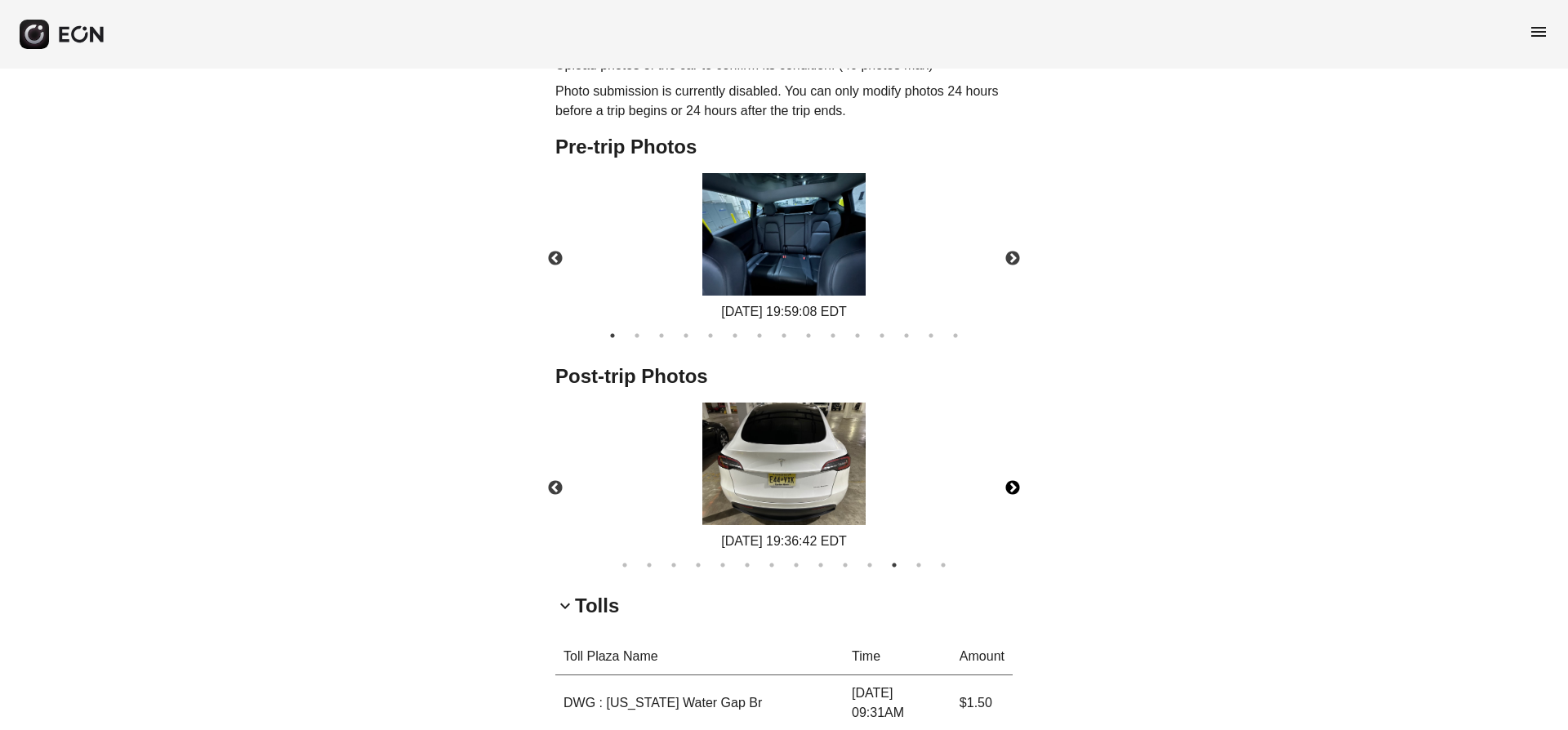
click at [1012, 487] on button "Next" at bounding box center [1013, 488] width 57 height 57
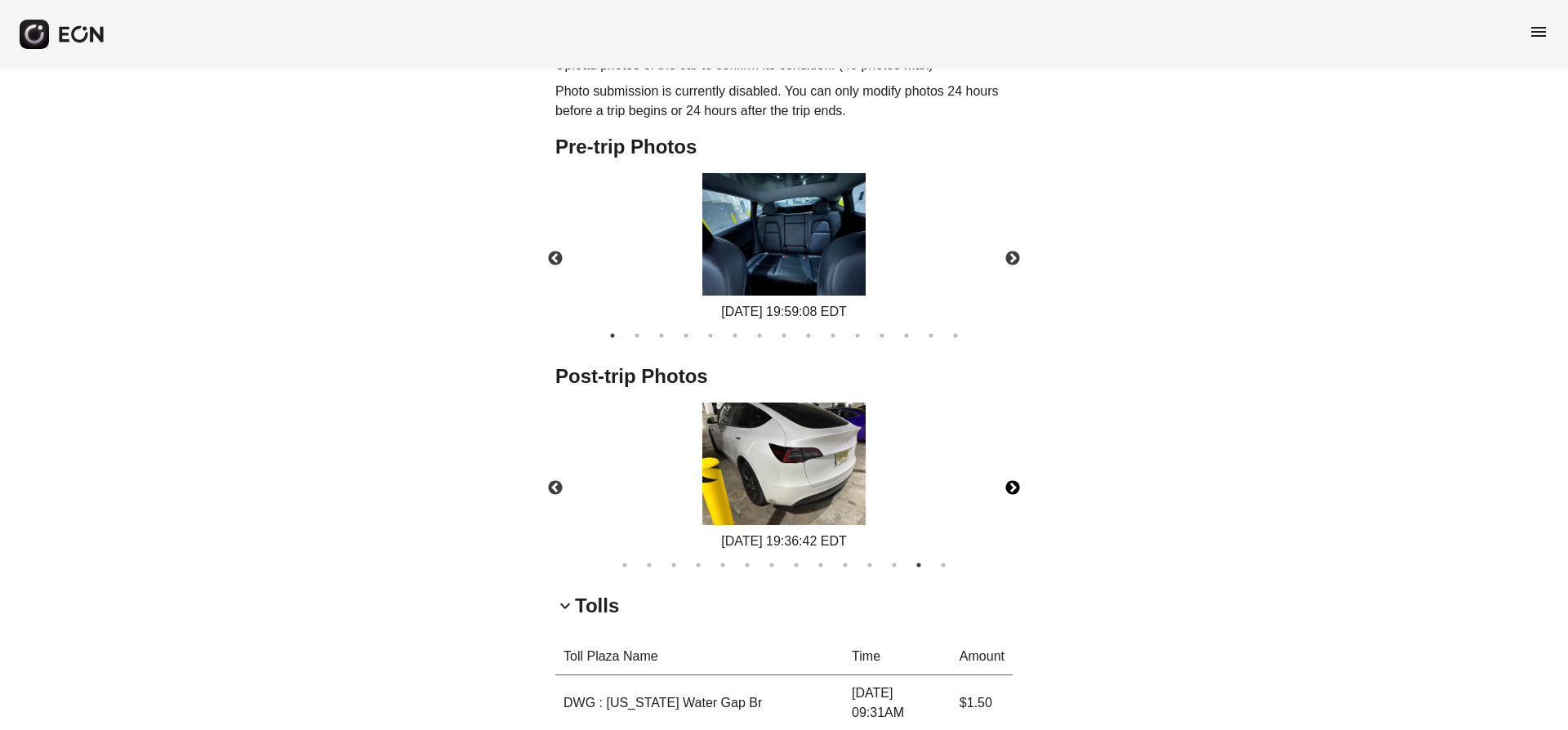
click at [1012, 487] on button "Next" at bounding box center [1013, 488] width 57 height 57
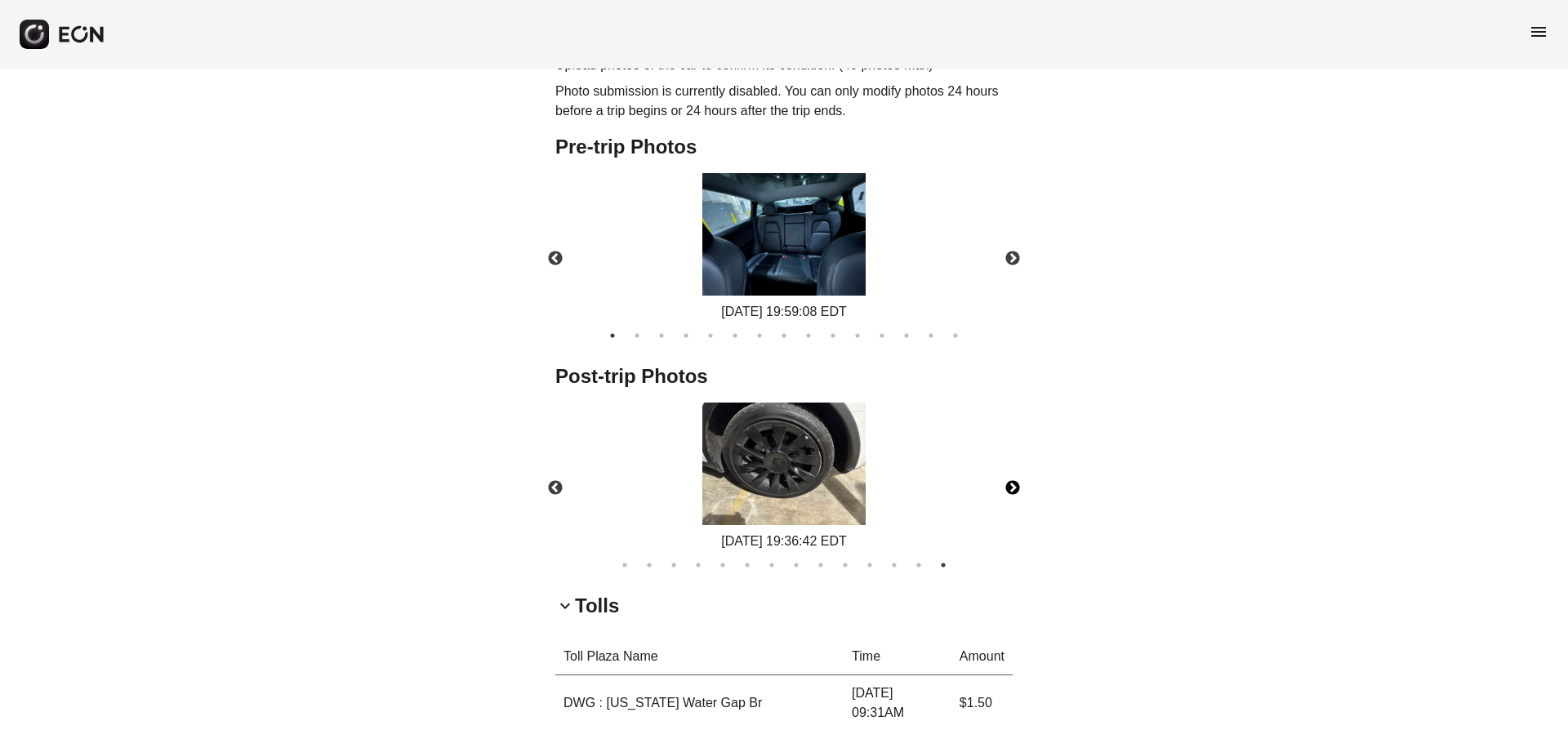
click at [1012, 487] on button "Next" at bounding box center [1013, 488] width 57 height 57
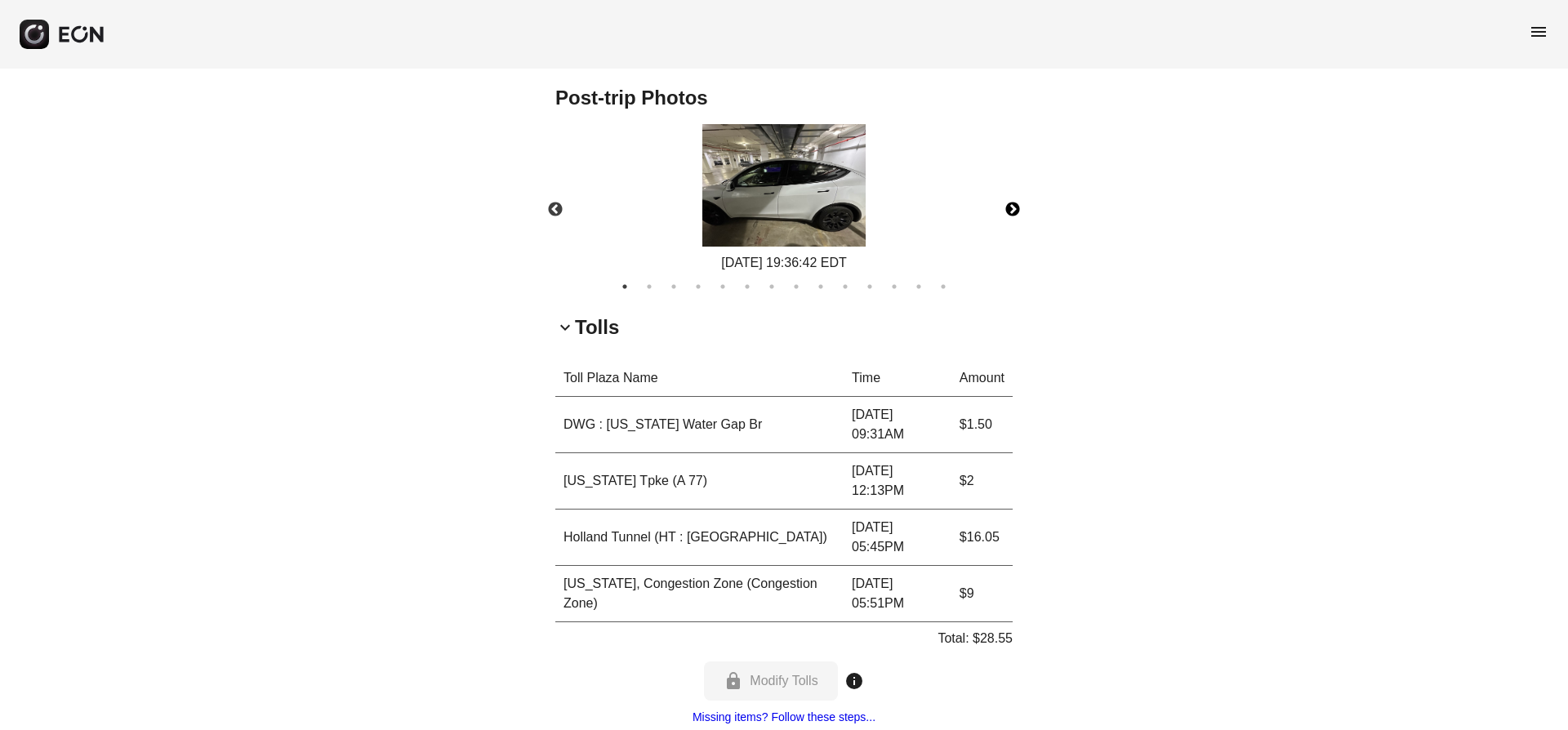
scroll to position [1050, 0]
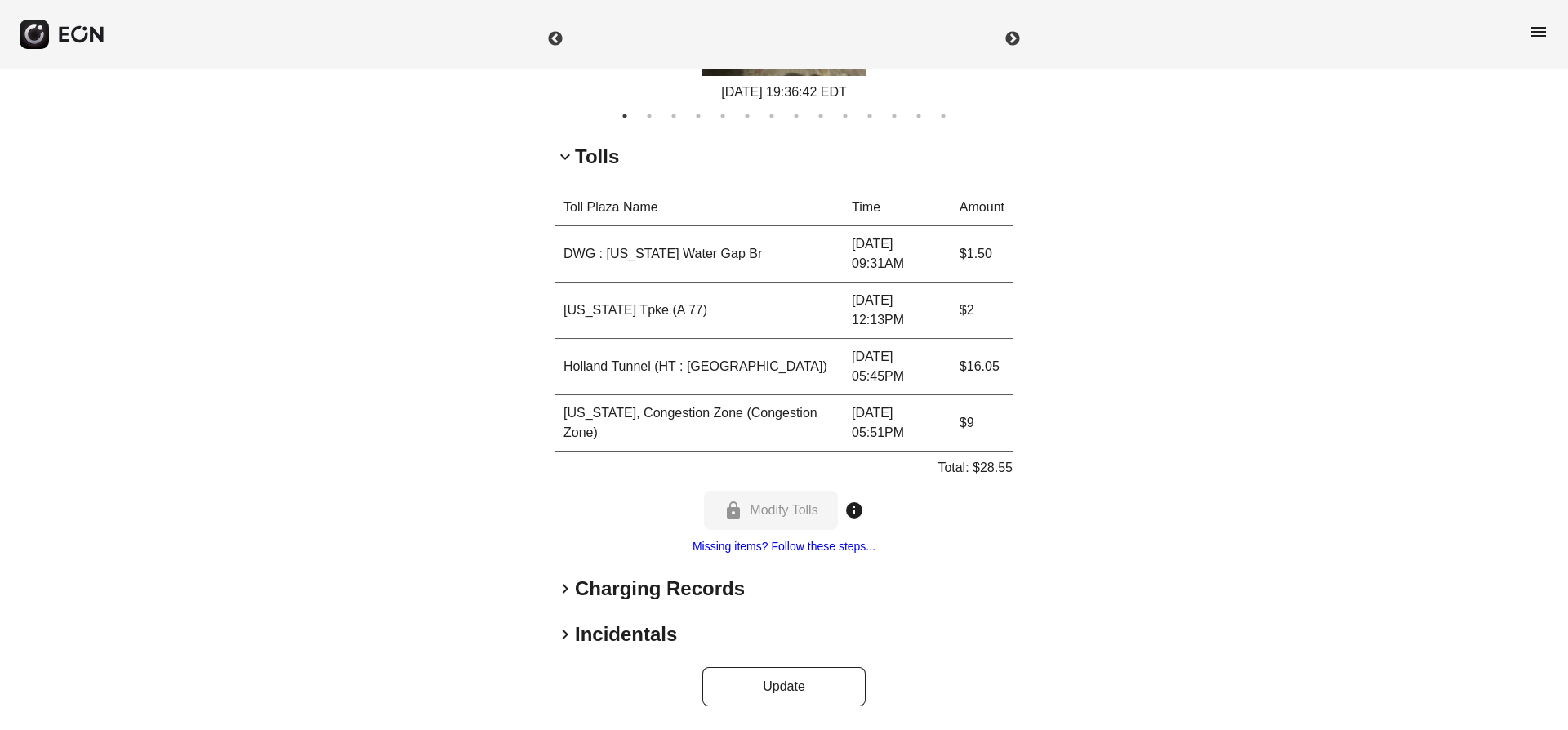
click at [565, 633] on span "keyboard_arrow_right" at bounding box center [565, 634] width 20 height 20
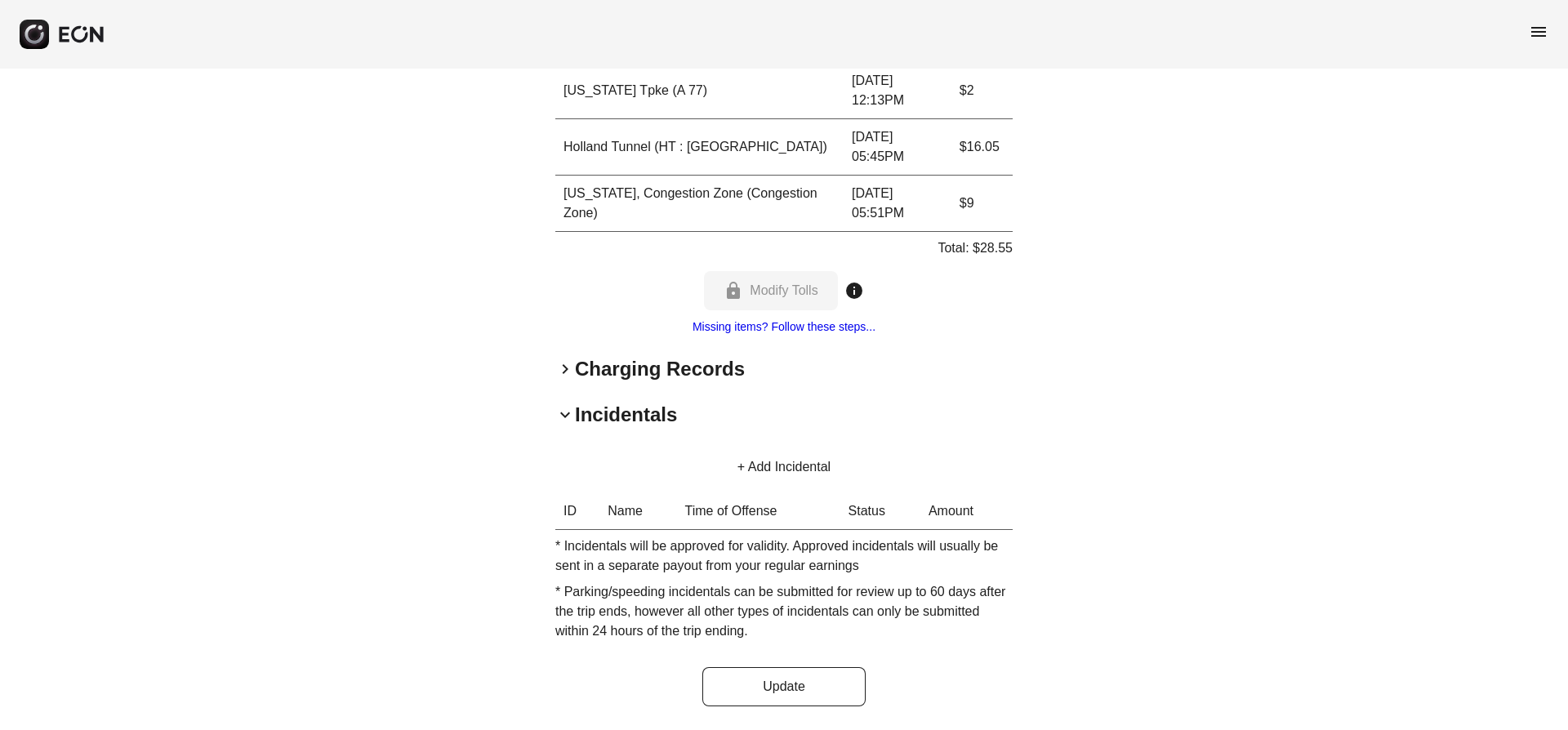
scroll to position [0, 0]
